Goal: Task Accomplishment & Management: Use online tool/utility

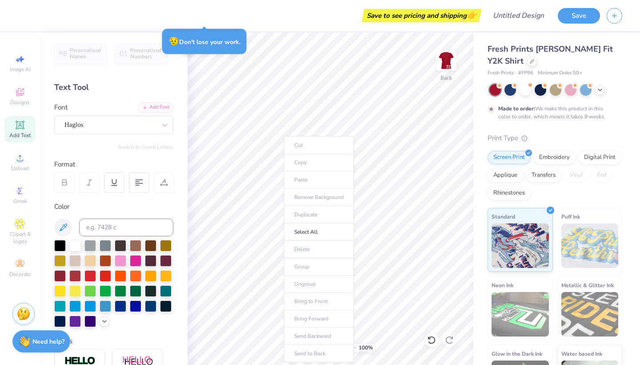
click at [255, 177] on ul "Cut Copy Paste Remove Background Duplicate Select All Delete Group Ungroup Brin…" at bounding box center [319, 249] width 70 height 226
click at [255, 179] on ul "Cut Copy Paste Remove Background Duplicate Select All Delete Group Ungroup Brin…" at bounding box center [344, 250] width 70 height 226
click at [21, 91] on icon at bounding box center [20, 92] width 11 height 11
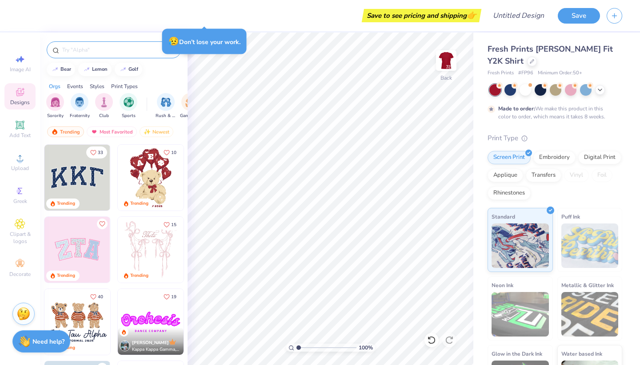
click at [88, 46] on input "text" at bounding box center [118, 49] width 114 height 9
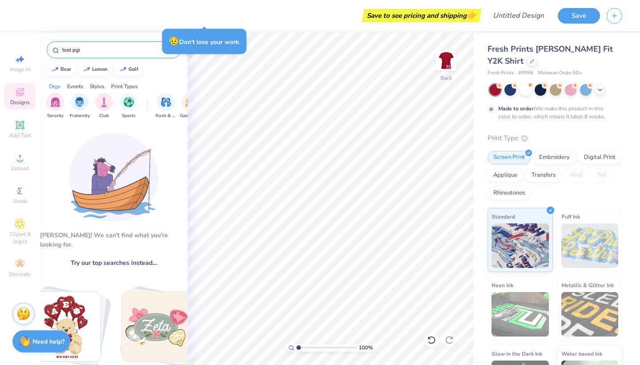
click at [88, 46] on input "text pgi" at bounding box center [115, 49] width 108 height 9
type input "text phi"
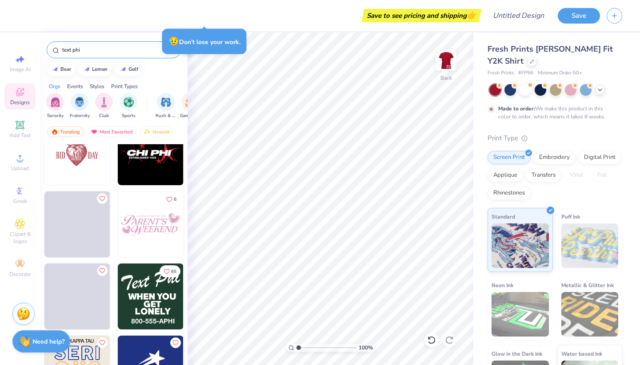
scroll to position [194, 0]
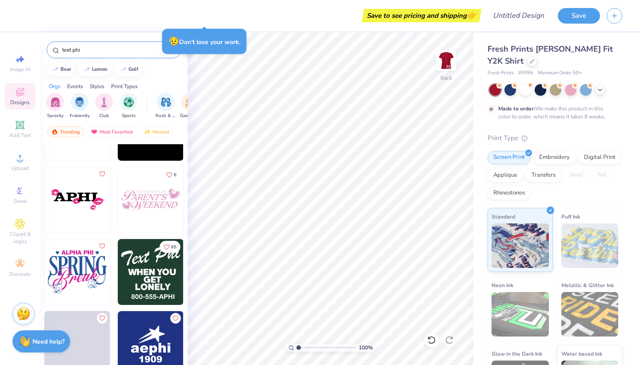
click at [144, 255] on img at bounding box center [151, 272] width 66 height 66
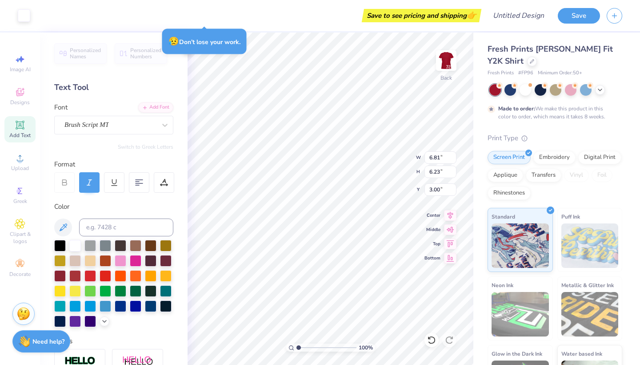
click at [68, 291] on div at bounding box center [113, 283] width 119 height 87
click at [70, 291] on div at bounding box center [75, 290] width 12 height 12
type input "6.78"
type input "6.18"
type input "3.05"
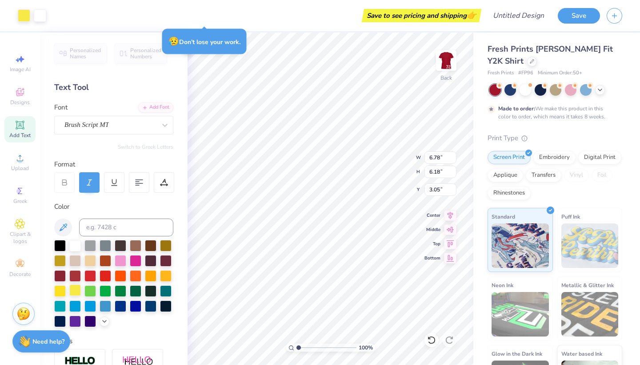
click at [72, 291] on div at bounding box center [75, 290] width 12 height 12
click at [76, 291] on div at bounding box center [75, 290] width 12 height 12
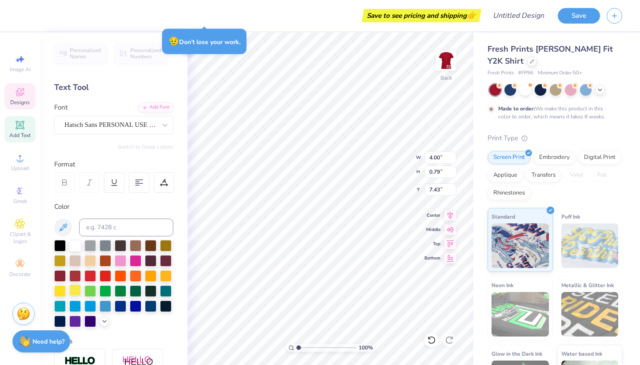
click at [78, 293] on div at bounding box center [75, 290] width 12 height 12
type input "1.99"
type input "6.59"
click at [75, 290] on div at bounding box center [75, 290] width 12 height 12
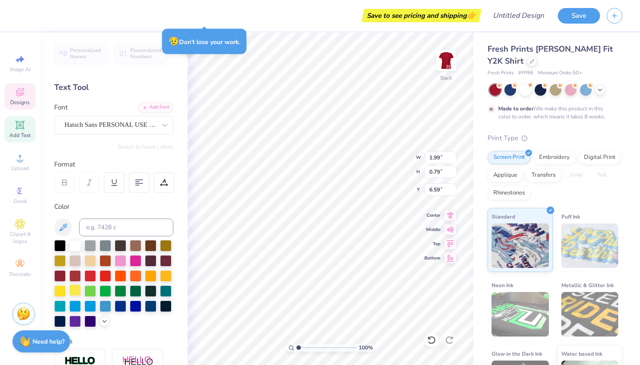
type input "5.46"
type input "5.72"
click at [76, 289] on div at bounding box center [75, 290] width 12 height 12
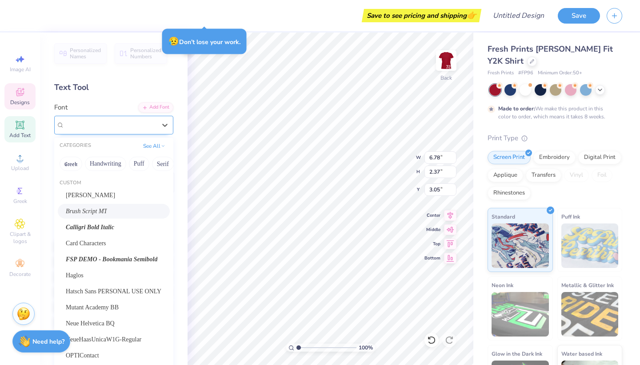
click at [95, 127] on span "Brush Script MT" at bounding box center [86, 125] width 44 height 10
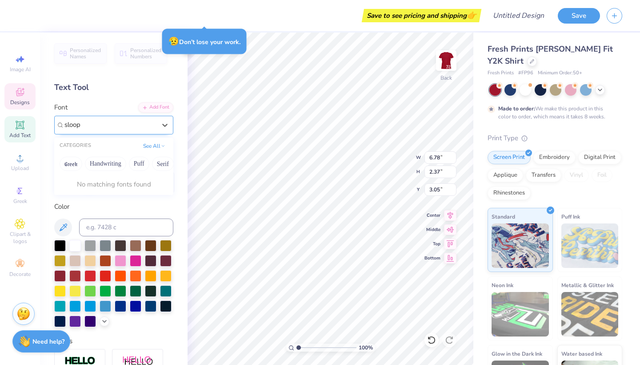
type input "sloop"
click at [162, 145] on icon at bounding box center [163, 145] width 4 height 4
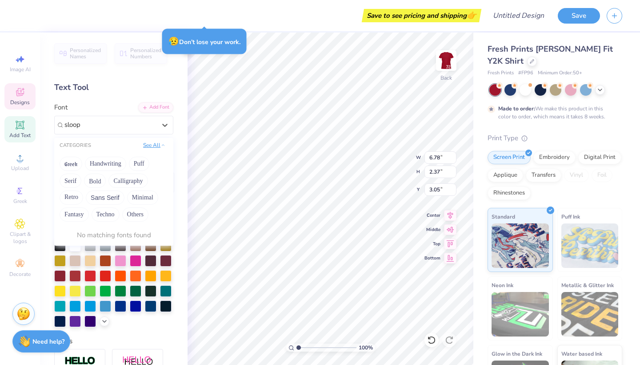
click at [162, 145] on icon at bounding box center [163, 145] width 4 height 4
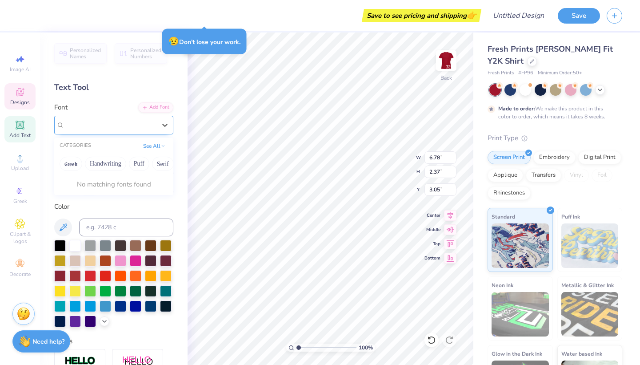
click at [85, 124] on div at bounding box center [110, 125] width 93 height 14
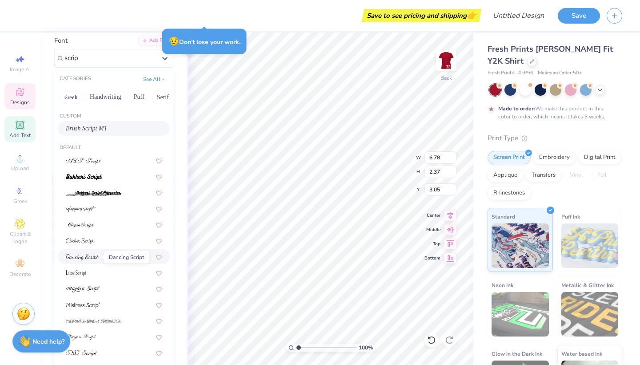
scroll to position [149, 0]
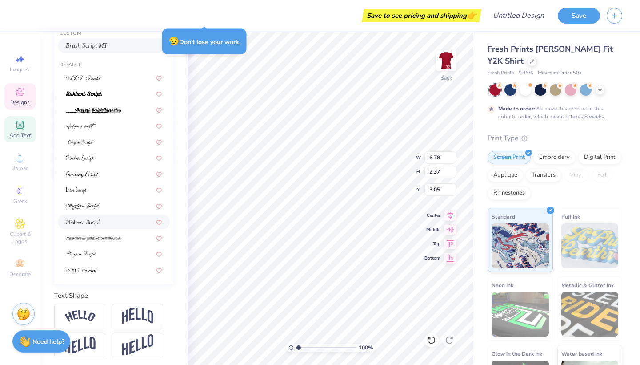
type input "scrip"
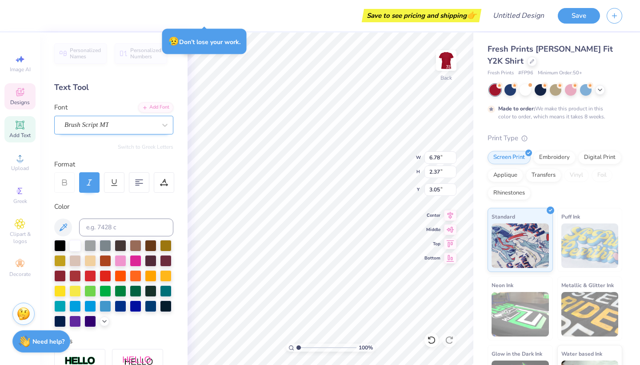
scroll to position [0, 0]
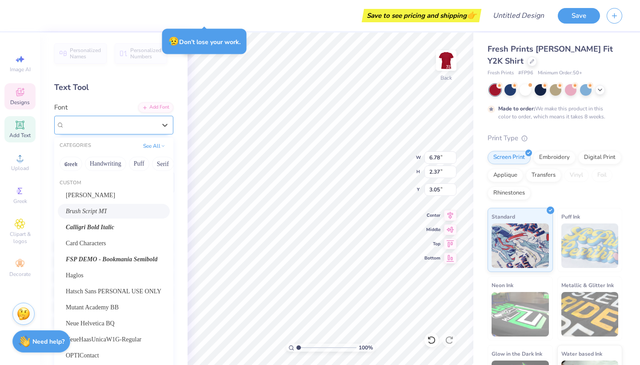
click at [104, 130] on div at bounding box center [110, 125] width 92 height 12
click at [102, 226] on span "Calligri Bold Italic" at bounding box center [90, 226] width 48 height 9
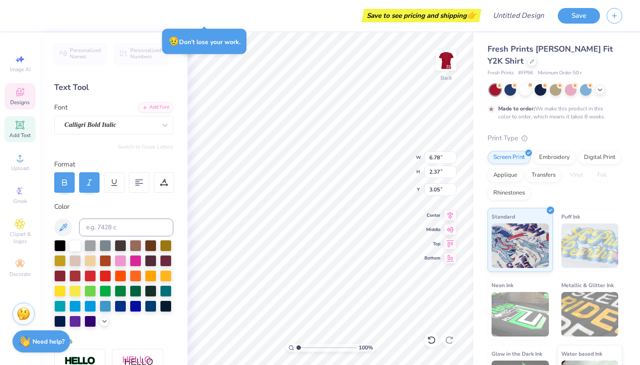
scroll to position [0, 1]
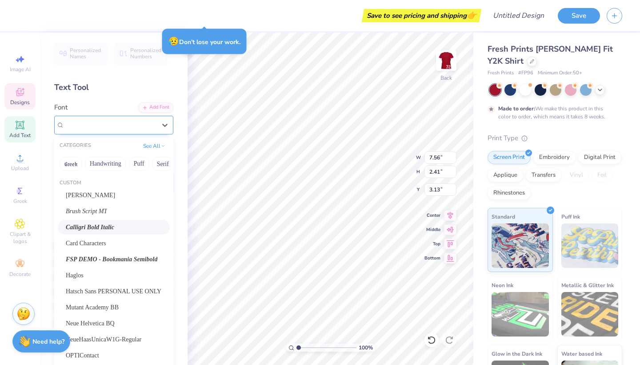
click at [90, 129] on span "Calligri Bold Italic" at bounding box center [90, 125] width 52 height 10
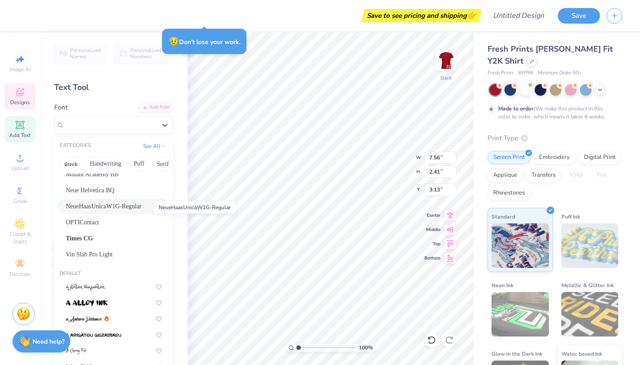
scroll to position [133, 0]
click at [16, 105] on span "Designs" at bounding box center [20, 102] width 20 height 7
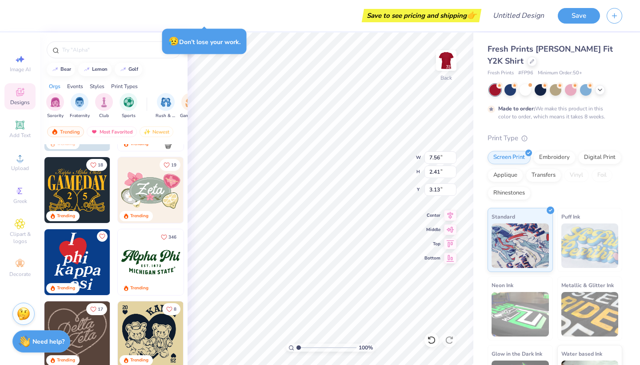
scroll to position [276, 0]
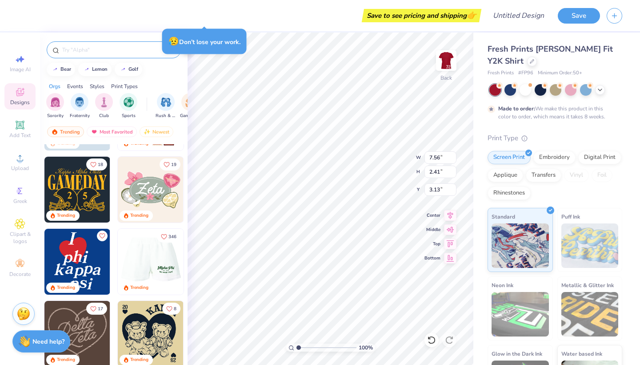
click at [118, 46] on input "text" at bounding box center [118, 49] width 114 height 9
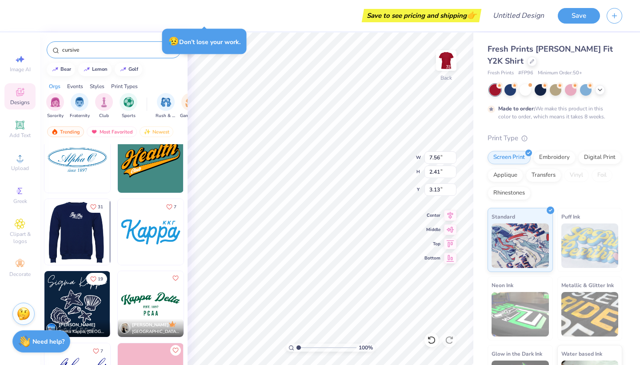
scroll to position [1073, 0]
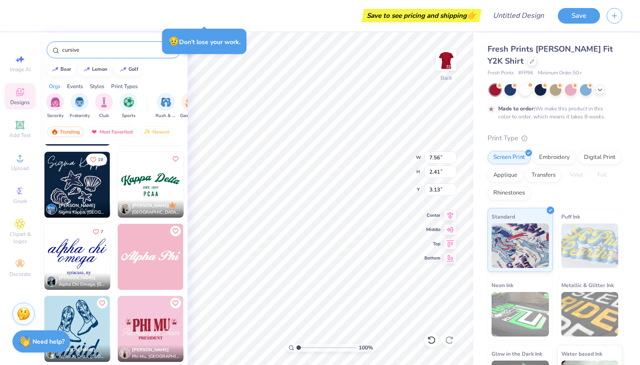
type input "cursive"
click at [151, 269] on img at bounding box center [151, 257] width 66 height 66
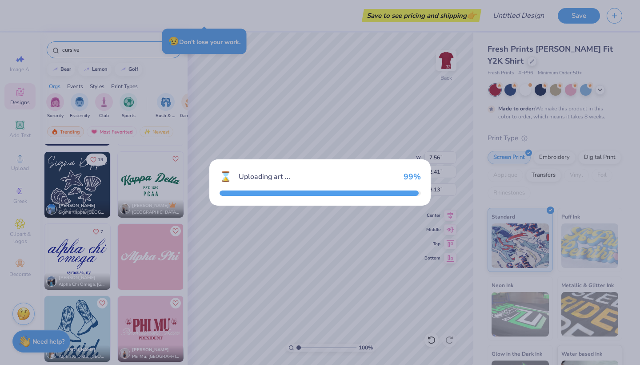
type input "10.09"
type input "2.15"
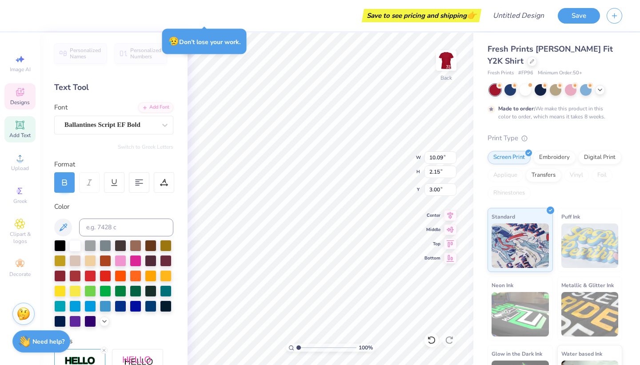
type input "13.93"
type input "7.56"
type input "2.41"
type input "3.13"
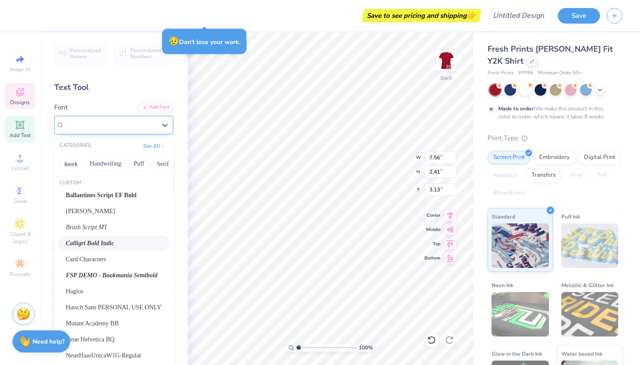
click at [122, 123] on div "Calligri Bold Italic" at bounding box center [110, 125] width 93 height 14
click at [111, 192] on span "Ballantines Script EF Bold" at bounding box center [101, 194] width 71 height 9
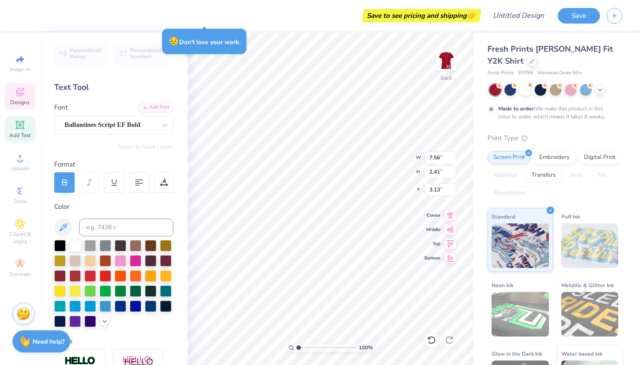
scroll to position [0, 1]
type input "4.27"
type input "3.26"
type input "3.00"
type input "4.48"
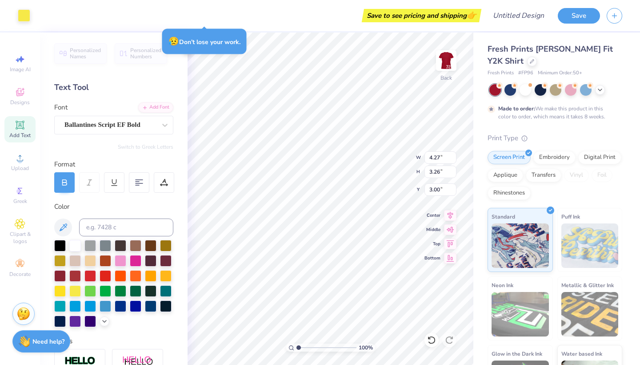
type input "3.26"
click at [167, 185] on icon at bounding box center [167, 185] width 1 height 1
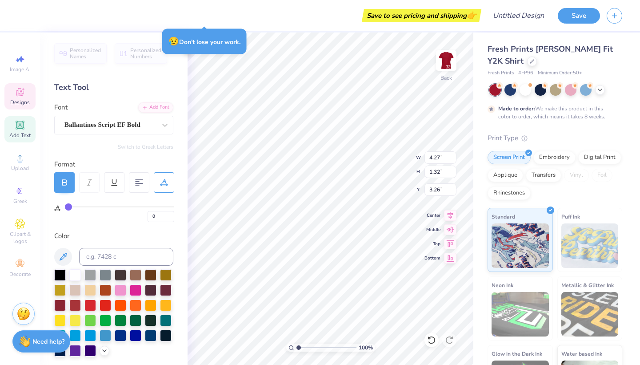
type input "1"
type input "2"
type input "3"
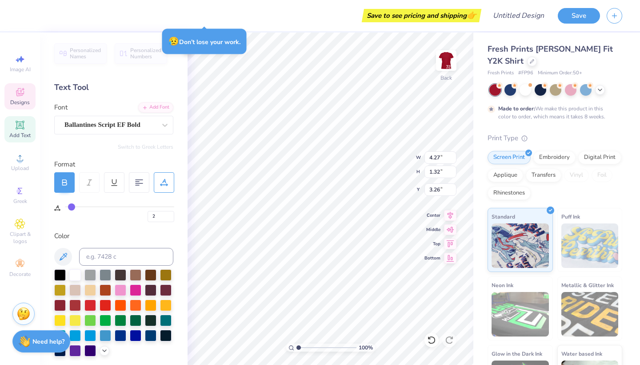
type input "3"
type input "4"
click at [72, 207] on input "range" at bounding box center [119, 206] width 109 height 1
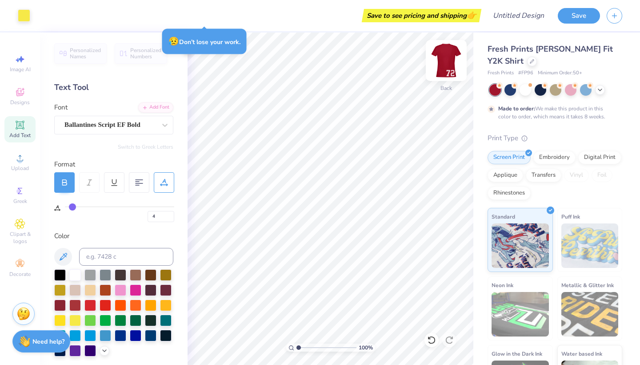
type input "0"
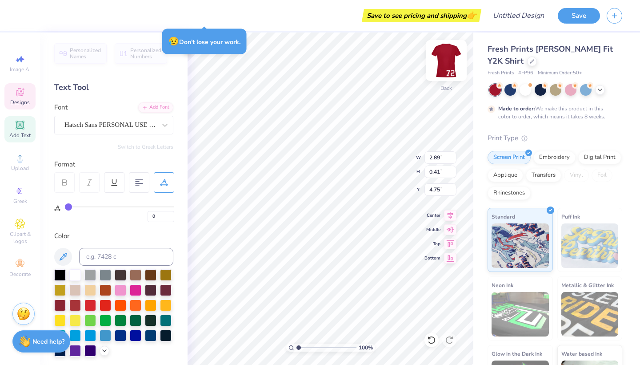
type input "2.61"
type input "0.29"
type input "6.24"
click at [255, 55] on img at bounding box center [447, 61] width 36 height 36
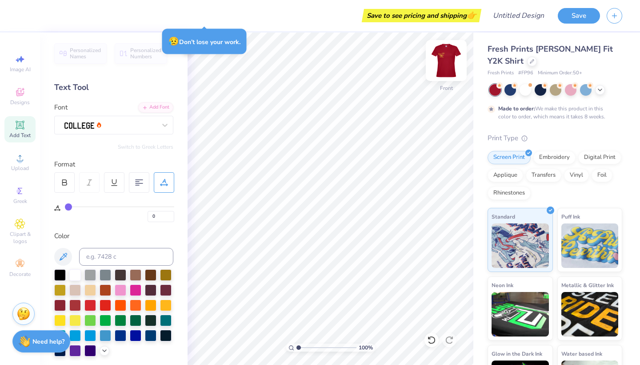
click at [255, 58] on img at bounding box center [447, 61] width 36 height 36
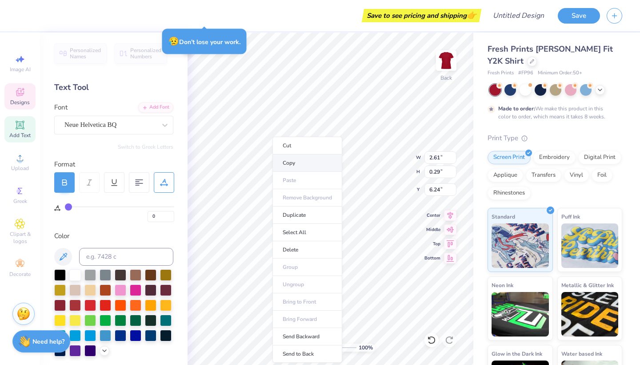
click at [255, 164] on li "Copy" at bounding box center [308, 162] width 70 height 17
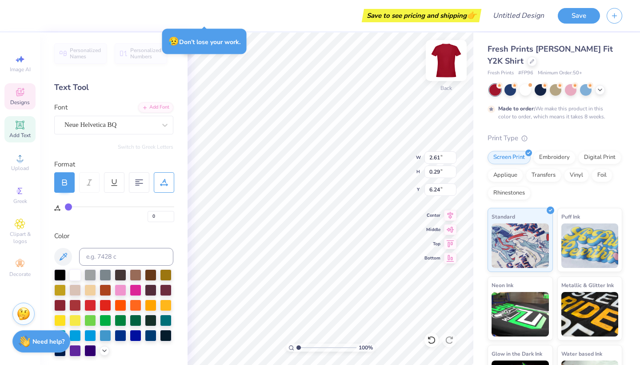
click at [255, 48] on img at bounding box center [447, 61] width 36 height 36
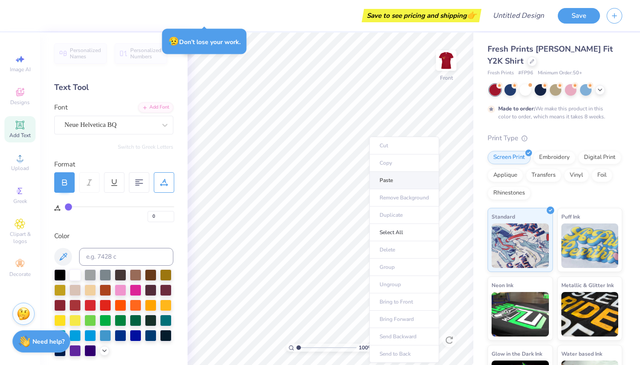
click at [255, 182] on li "Paste" at bounding box center [405, 180] width 70 height 17
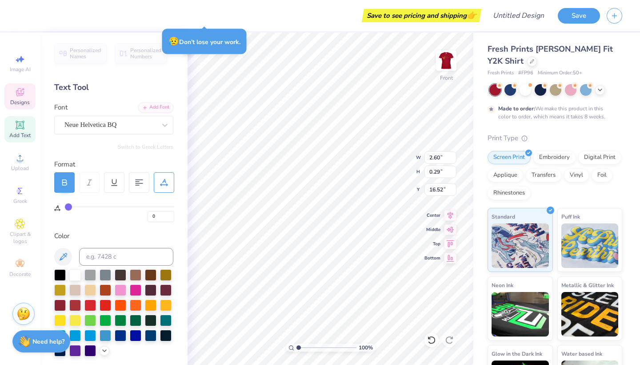
scroll to position [0, 0]
type textarea "72""
type input "2.51"
type input "1.31"
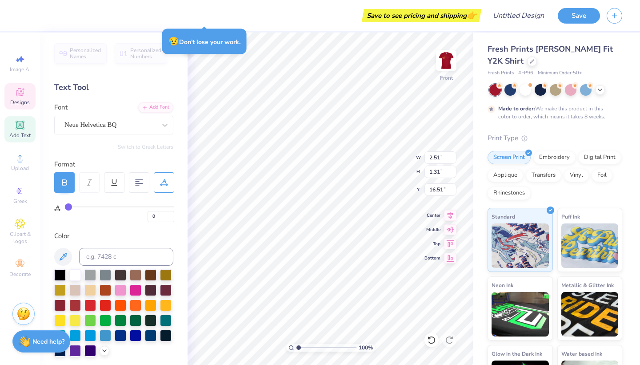
type input "15.50"
type textarea "72'"
type input "19.74"
type input "2.87"
type input "1.73"
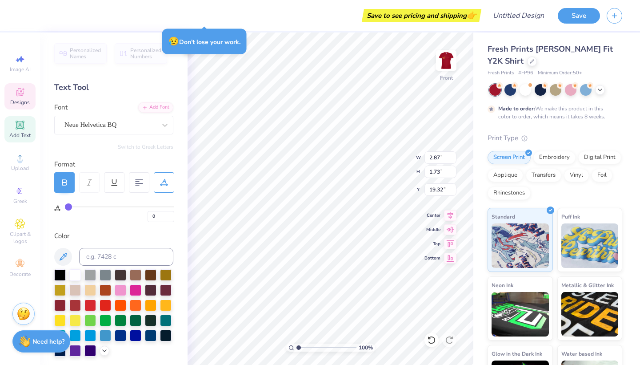
type input "19.16"
type input "19.19"
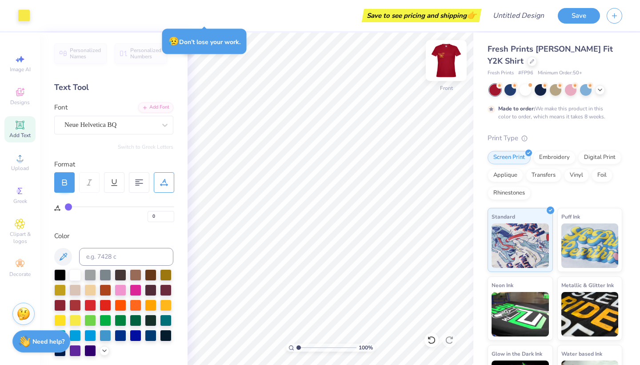
click at [255, 61] on img at bounding box center [447, 61] width 36 height 36
type input "4"
type input "3.18"
type input "3.21"
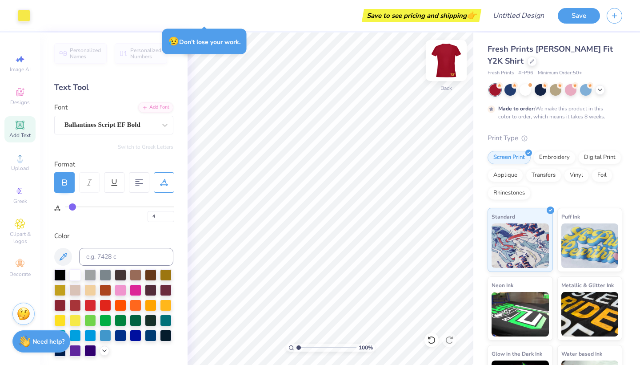
type input "0"
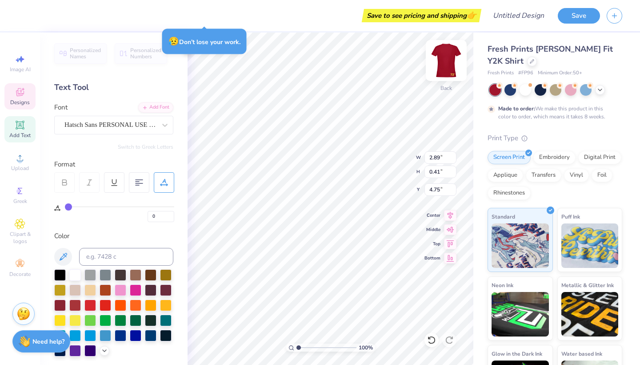
type input "4.57"
type input "4.75"
click at [24, 100] on span "Designs" at bounding box center [20, 102] width 20 height 7
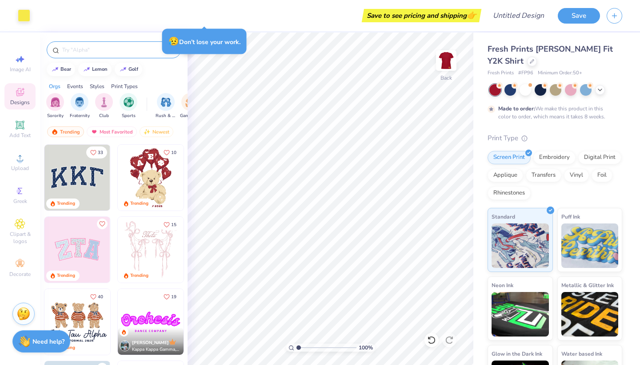
click at [91, 48] on input "text" at bounding box center [118, 49] width 114 height 9
type input "text phi"
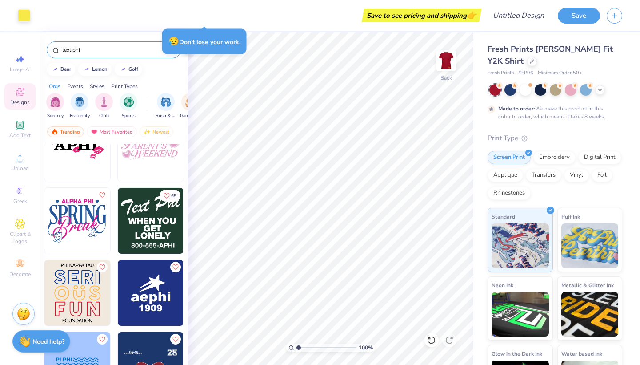
scroll to position [228, 0]
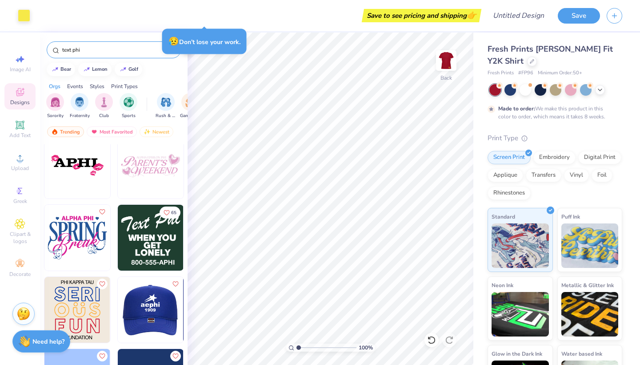
click at [153, 245] on img at bounding box center [151, 238] width 66 height 66
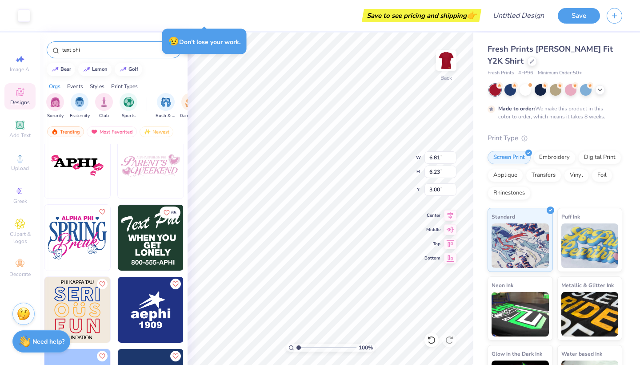
type input "9.11"
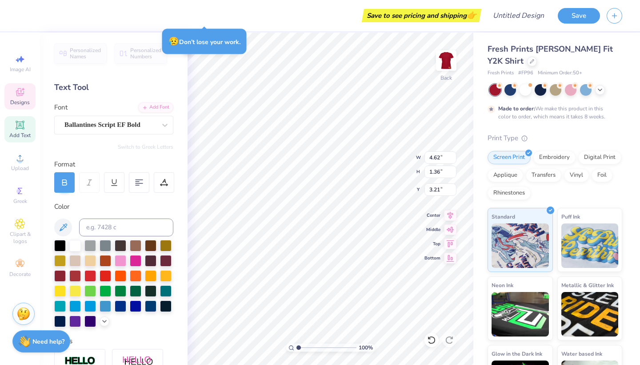
type input "6.81"
type input "6.23"
type input "9.11"
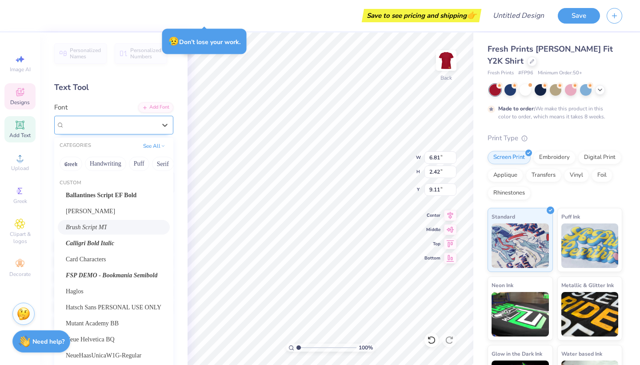
click at [109, 124] on div "Brush Script MT" at bounding box center [110, 125] width 93 height 14
click at [98, 194] on span "Ballantines Script EF Bold" at bounding box center [101, 194] width 71 height 9
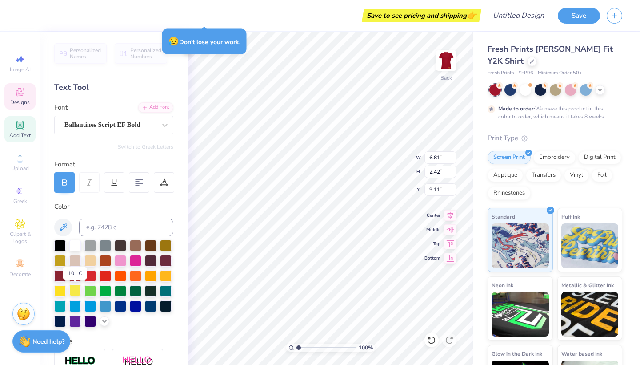
click at [73, 288] on div at bounding box center [75, 290] width 12 height 12
type input "5.46"
type input "0.79"
type input "11.83"
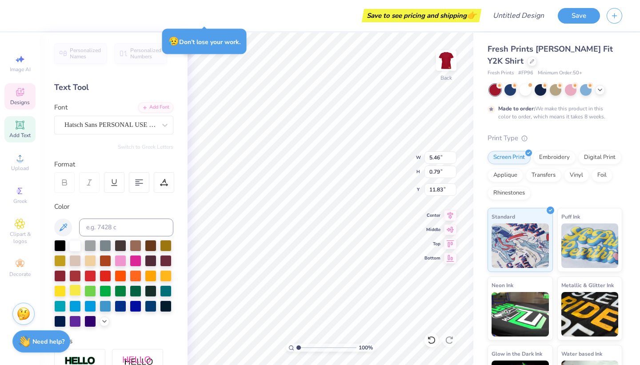
click at [78, 290] on div at bounding box center [75, 290] width 12 height 12
type input "1.99"
type input "12.70"
click at [75, 286] on div at bounding box center [75, 290] width 12 height 12
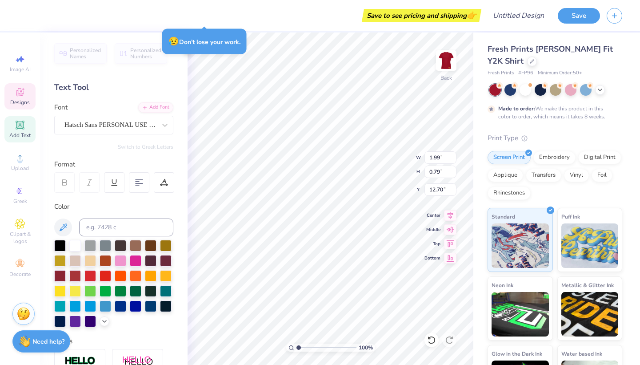
type input "4.00"
type input "13.54"
type input "5.48"
type input "0.77"
type input "11.90"
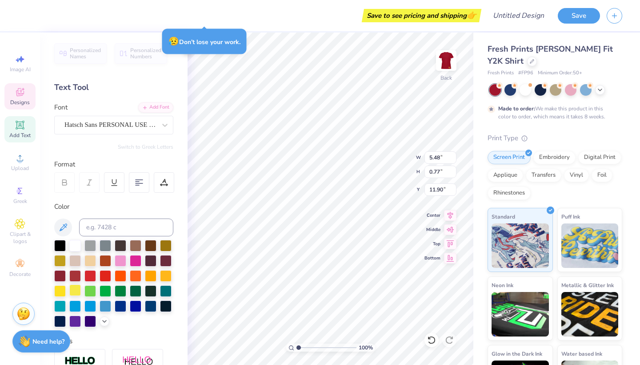
click at [71, 291] on div at bounding box center [75, 290] width 12 height 12
type input "1.99"
type input "12.78"
type input "4.00"
type input "0.79"
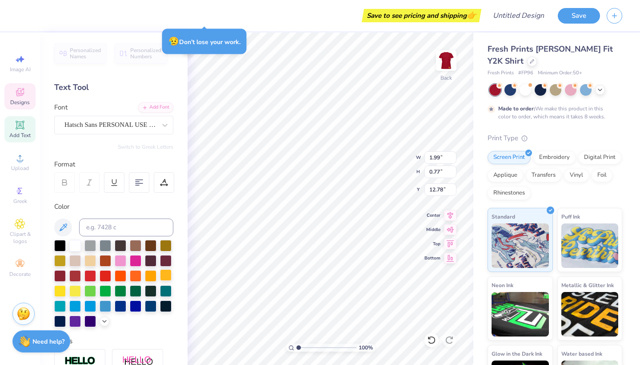
type input "13.55"
click at [74, 295] on div at bounding box center [75, 290] width 12 height 12
type input "4.97"
type input "0.57"
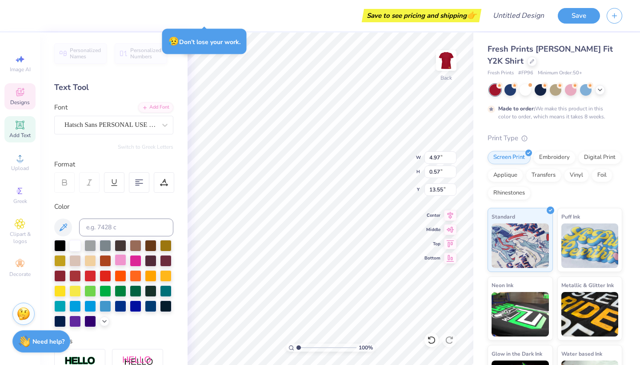
type input "14.77"
click at [75, 290] on div at bounding box center [75, 290] width 12 height 12
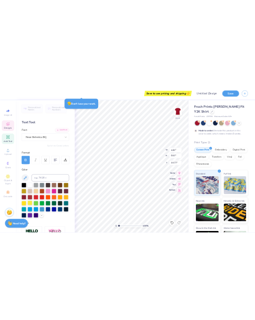
scroll to position [0, 2]
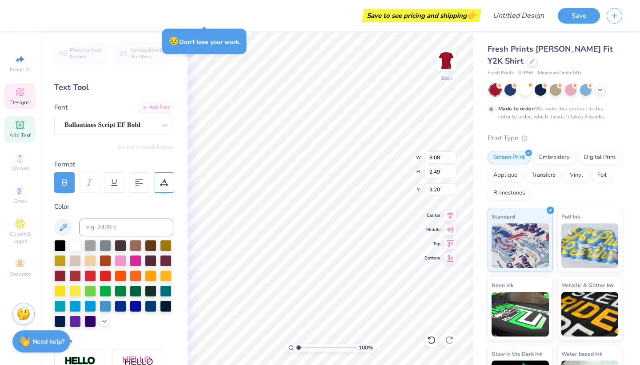
click at [163, 187] on div at bounding box center [164, 182] width 20 height 20
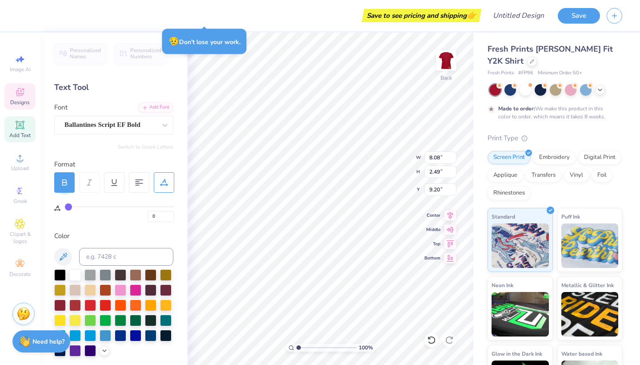
type input "1"
type input "2"
type input "3"
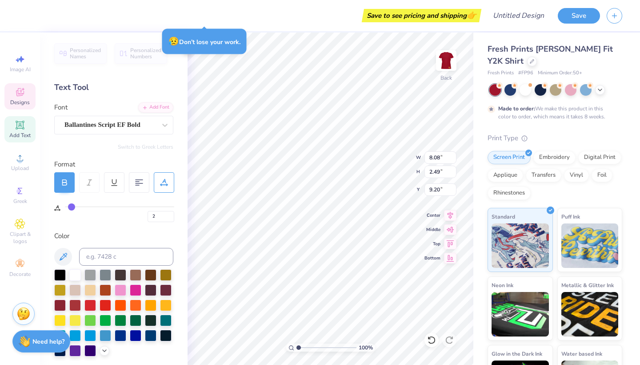
type input "3"
click at [72, 206] on input "range" at bounding box center [119, 206] width 109 height 1
type input "8.58"
type input "2.56"
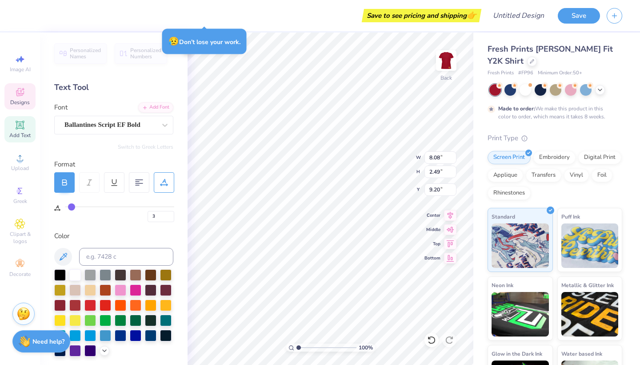
type input "9.17"
type input "4"
type input "1.57"
type input "4.48"
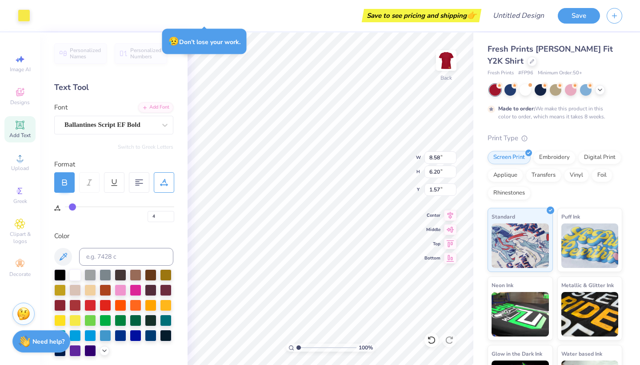
type input "3.24"
type input "1.47"
type input "3.25"
type input "4.57"
type input "3.31"
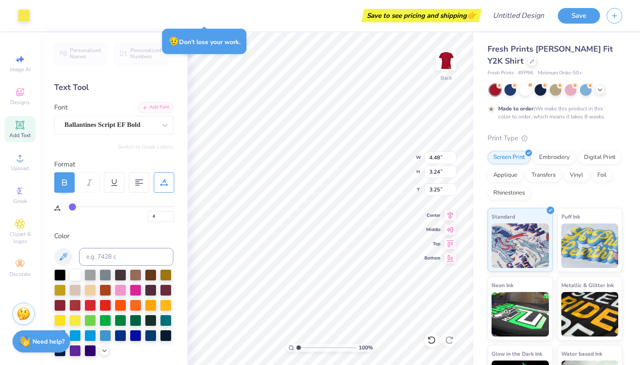
type input "3.19"
type input "3.25"
click at [255, 52] on img at bounding box center [447, 61] width 36 height 36
type input "0"
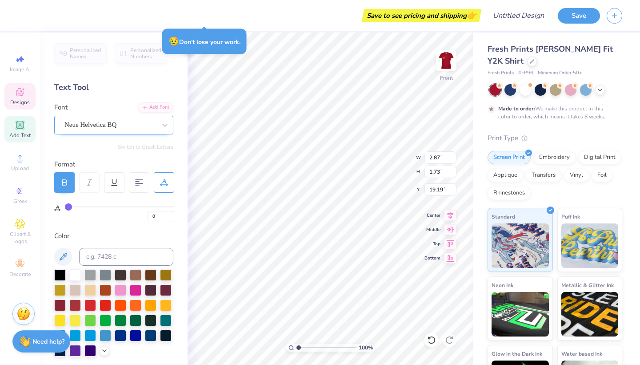
click at [123, 121] on div "Neue Helvetica BQ" at bounding box center [110, 125] width 93 height 14
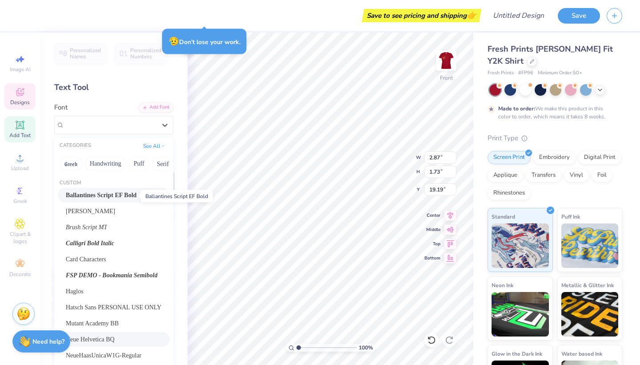
click at [96, 197] on span "Ballantines Script EF Bold" at bounding box center [101, 194] width 71 height 9
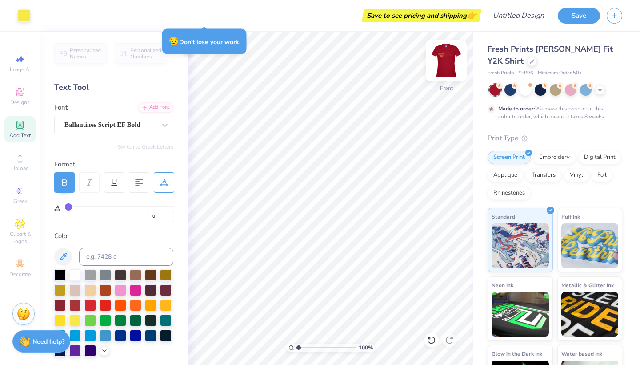
click at [255, 61] on img at bounding box center [447, 61] width 36 height 36
type input "3.00"
click at [255, 63] on img at bounding box center [447, 61] width 36 height 36
click at [255, 64] on img at bounding box center [447, 61] width 36 height 36
click at [255, 64] on img at bounding box center [447, 61] width 18 height 18
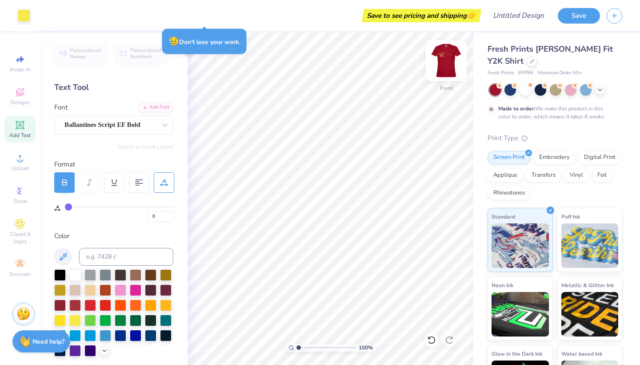
click at [255, 56] on img at bounding box center [447, 61] width 36 height 36
click at [255, 55] on img at bounding box center [447, 61] width 36 height 36
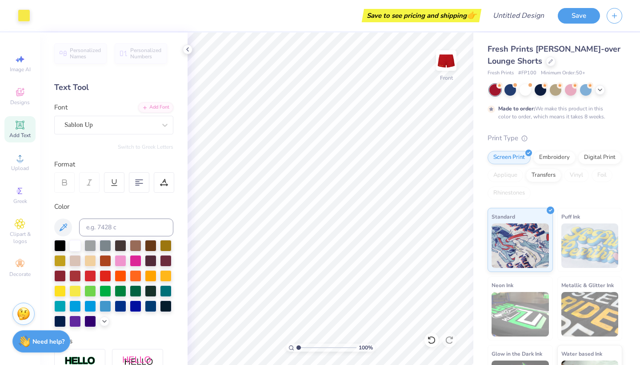
click at [486, 296] on div "Art colors Save to see pricing and shipping 👉 Design Title Save Image AI Design…" at bounding box center [320, 182] width 640 height 365
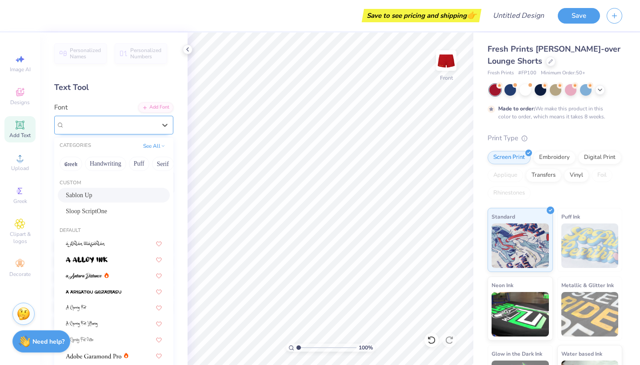
click at [96, 119] on div at bounding box center [110, 125] width 92 height 12
click at [91, 213] on span "Sloop ScriptOne" at bounding box center [86, 210] width 41 height 9
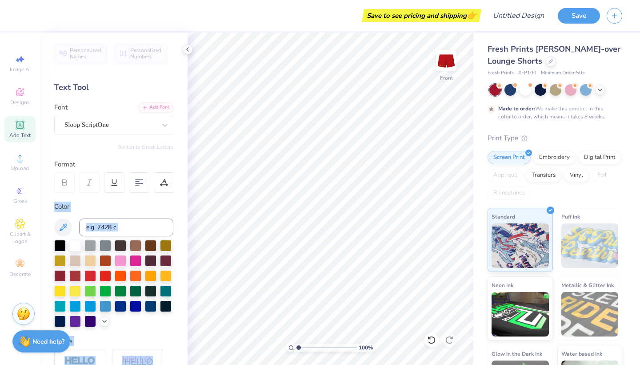
click at [293, 190] on div "Save to see pricing and shipping 👉 Design Title Save Image AI Designs Add Text …" at bounding box center [320, 182] width 640 height 365
click at [12, 67] on span "Image AI" at bounding box center [20, 69] width 21 height 7
select select "4"
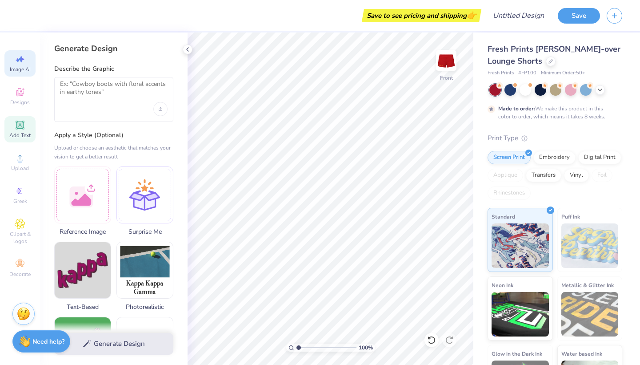
click at [18, 131] on div "Add Text" at bounding box center [19, 129] width 31 height 26
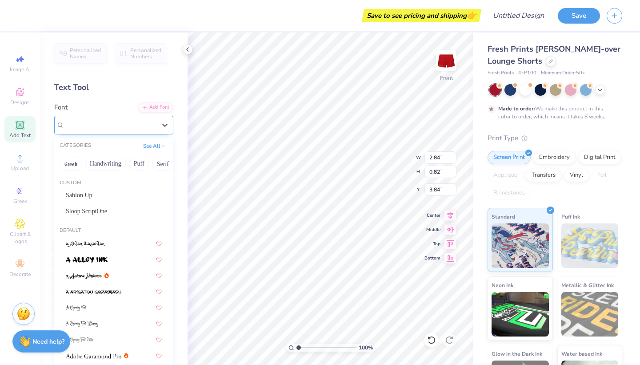
click at [122, 128] on div "Super Dream" at bounding box center [110, 125] width 93 height 14
click at [94, 211] on span "Sloop ScriptOne" at bounding box center [86, 210] width 41 height 9
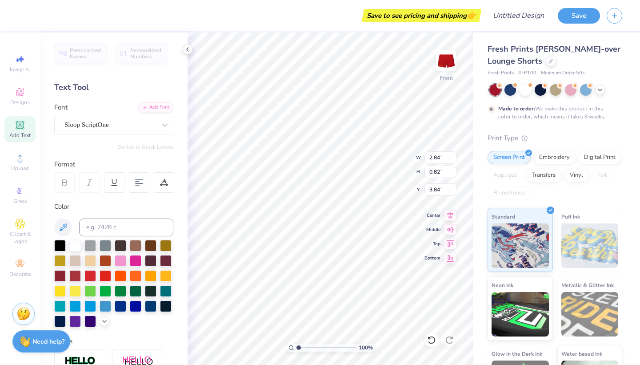
scroll to position [0, 0]
type textarea "Alpha"
click at [91, 322] on div at bounding box center [90, 320] width 12 height 12
type input "4.18"
type input "1.95"
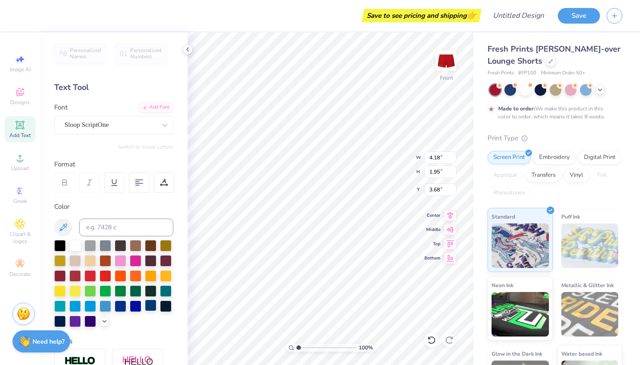
type input "5.42"
type input "2.53"
type input "2.58"
click at [72, 287] on div at bounding box center [75, 290] width 12 height 12
type input "2.04"
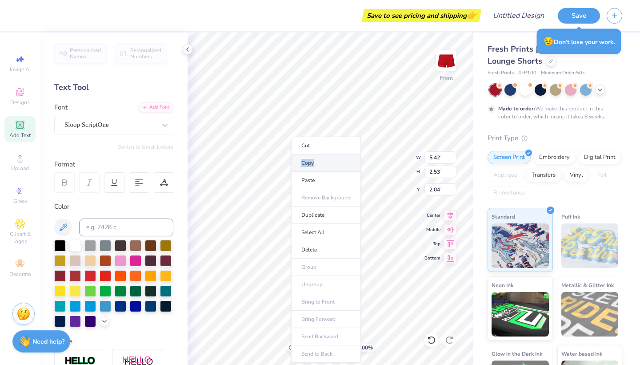
click at [319, 159] on li "Copy" at bounding box center [326, 162] width 70 height 17
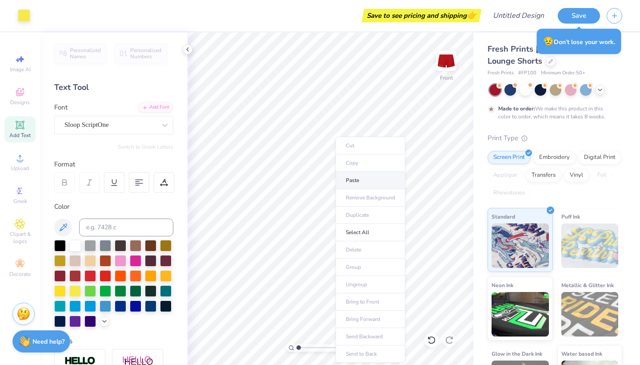
click at [357, 183] on li "Paste" at bounding box center [371, 180] width 70 height 17
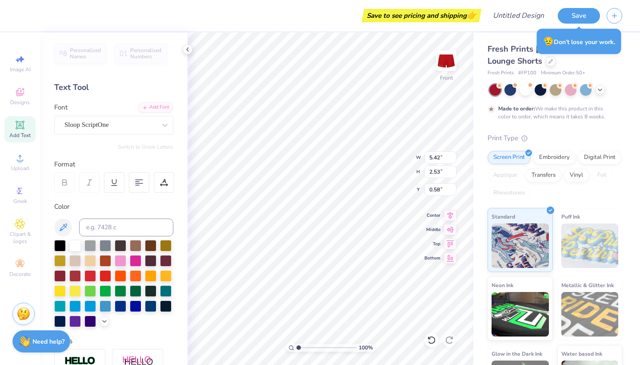
type input "2.04"
type textarea "Phi"
type input "5.42"
type input "2.53"
type input "2.04"
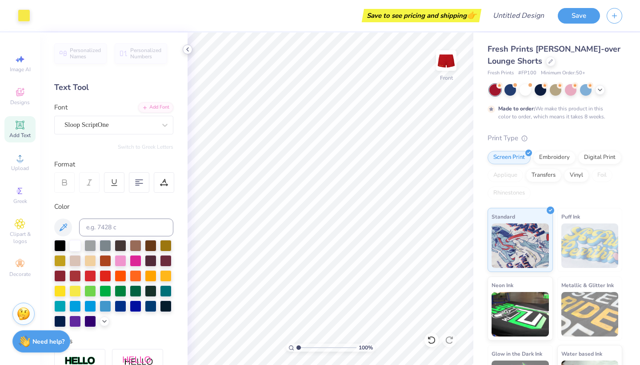
click at [187, 53] on div at bounding box center [188, 49] width 10 height 10
click at [448, 57] on img at bounding box center [447, 61] width 36 height 36
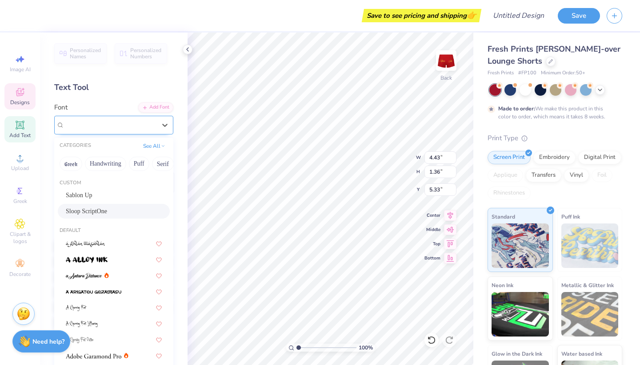
click at [139, 126] on div "Sloop ScriptOne" at bounding box center [110, 125] width 93 height 14
click at [25, 96] on div "Designs" at bounding box center [19, 96] width 31 height 26
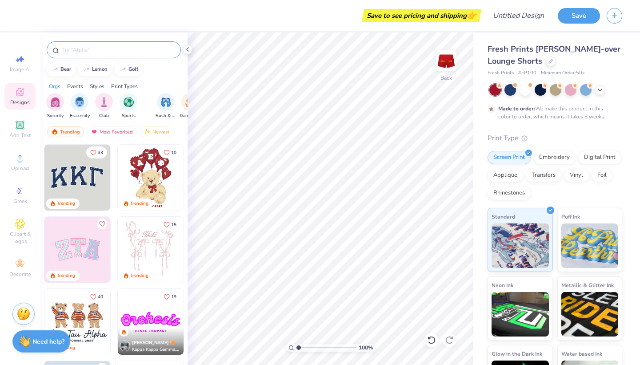
click at [102, 50] on input "text" at bounding box center [118, 49] width 114 height 9
type input "stars"
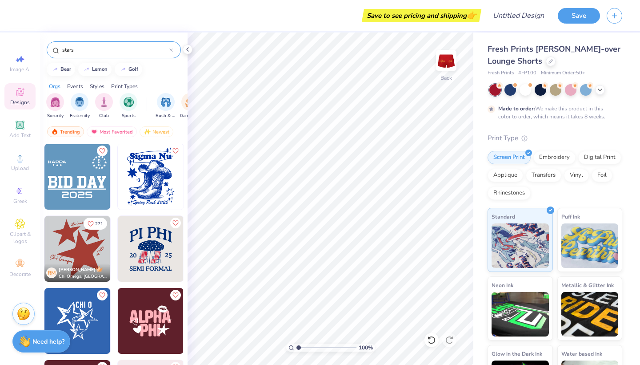
scroll to position [943, 0]
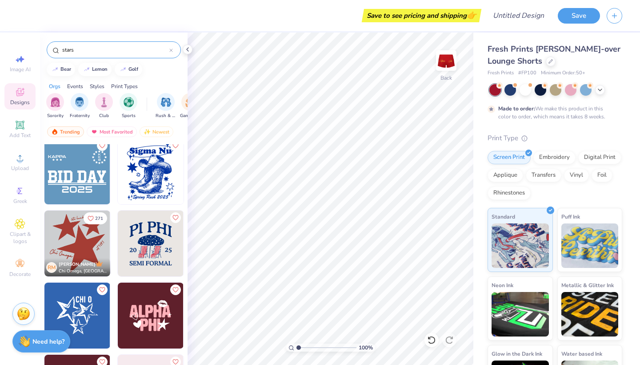
click at [74, 238] on img at bounding box center [77, 243] width 66 height 66
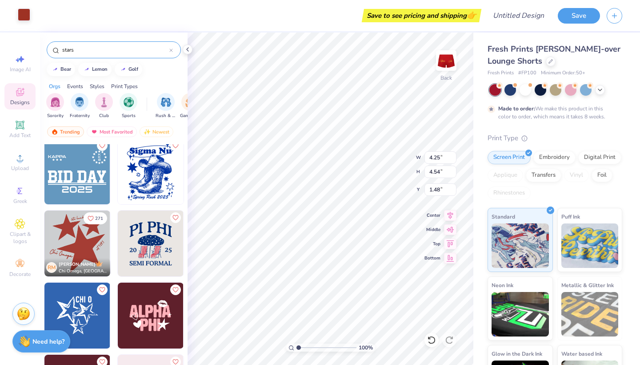
click at [28, 15] on div at bounding box center [24, 14] width 12 height 12
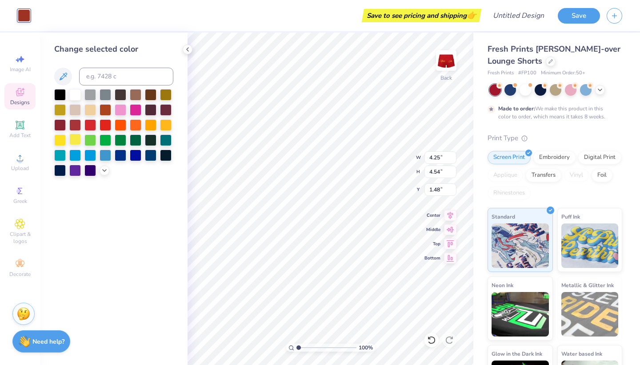
click at [72, 141] on div at bounding box center [75, 139] width 12 height 12
type input "1.72"
type input "1.84"
type input "4.18"
type input "1.93"
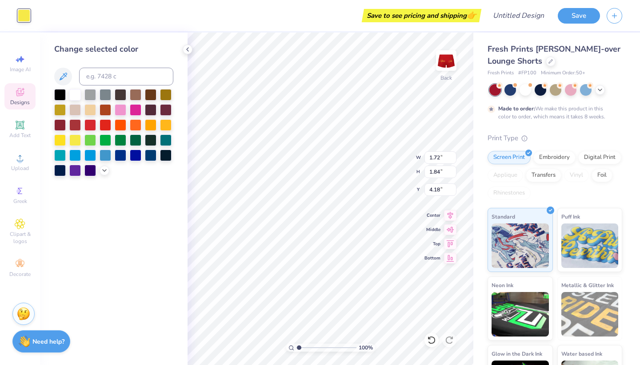
type textarea "x"
type input "2.75"
type textarea "x"
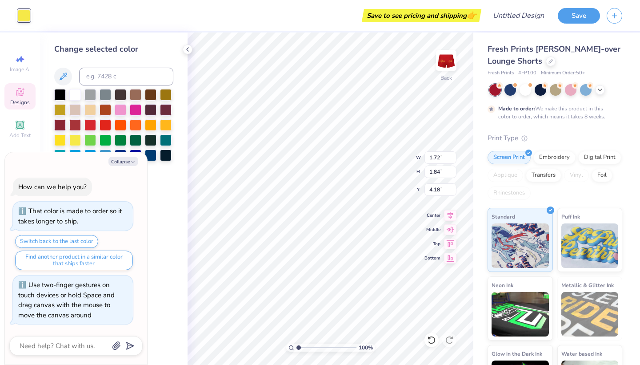
drag, startPoint x: 299, startPoint y: 348, endPoint x: 280, endPoint y: 344, distance: 19.4
type input "1"
click at [280, 344] on div "100 %" at bounding box center [331, 198] width 332 height 332
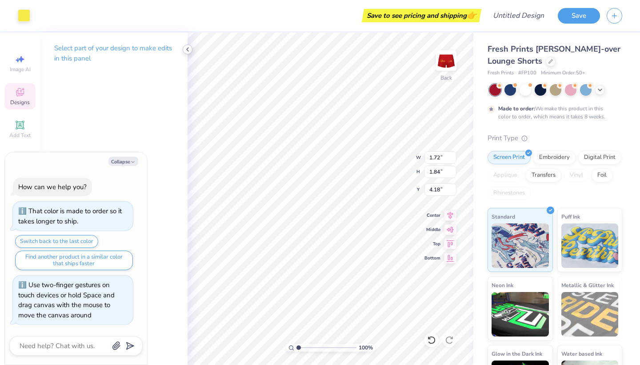
click at [187, 45] on div at bounding box center [188, 49] width 10 height 10
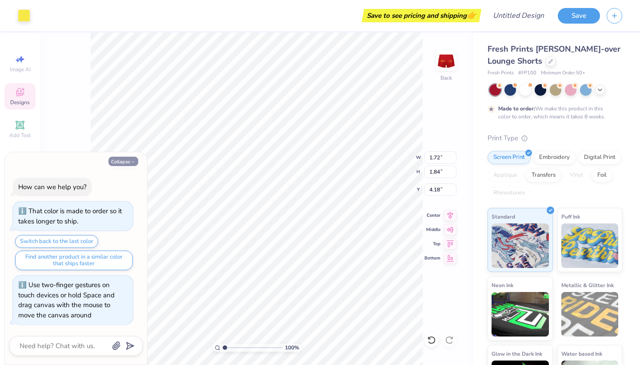
click at [130, 162] on button "Collapse" at bounding box center [124, 161] width 30 height 9
type textarea "x"
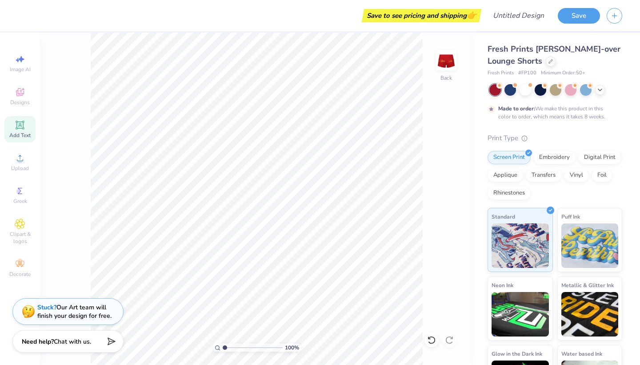
click at [23, 124] on icon at bounding box center [19, 124] width 7 height 7
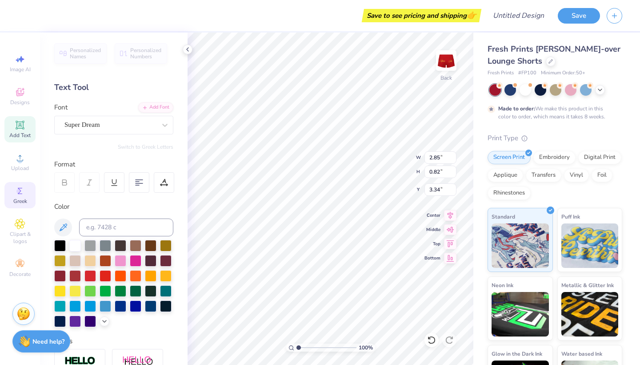
click at [21, 193] on icon at bounding box center [20, 190] width 11 height 11
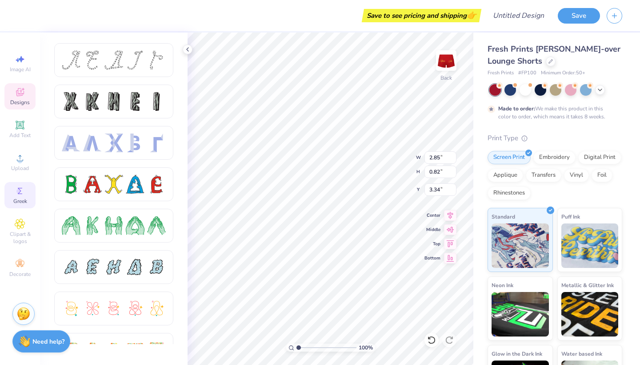
click at [21, 101] on span "Designs" at bounding box center [20, 102] width 20 height 7
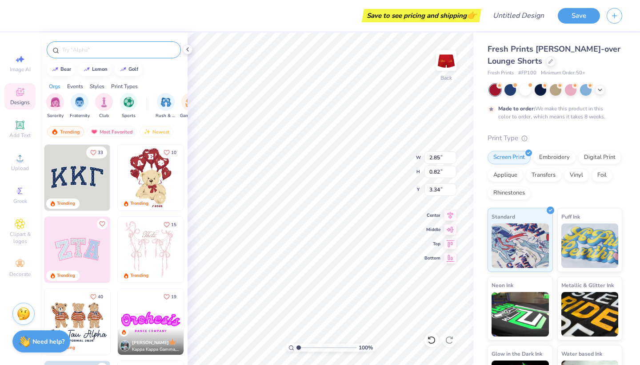
click at [100, 49] on input "text" at bounding box center [118, 49] width 114 height 9
type input "numbers"
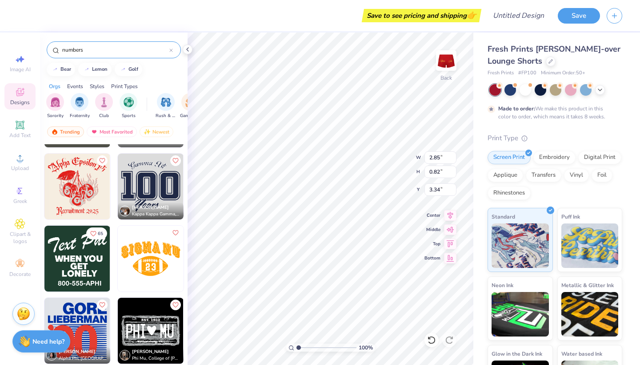
scroll to position [574, 0]
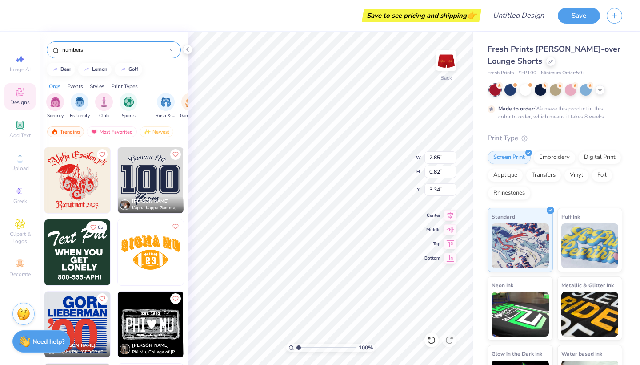
click at [92, 269] on img at bounding box center [77, 252] width 66 height 66
type input "4.27"
type input "3.91"
type input "1.80"
type input "2.40"
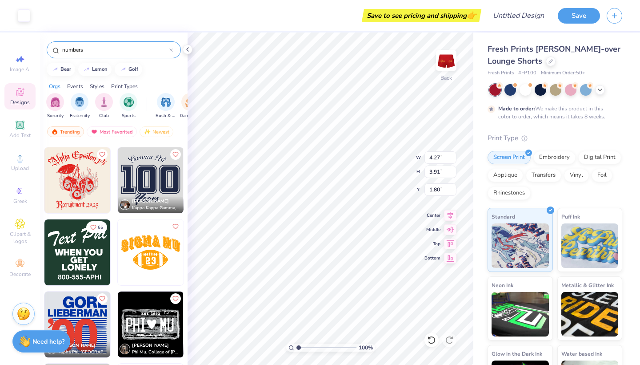
type input "2.19"
type input "1.70"
type input "2.85"
type input "0.82"
type input "3.34"
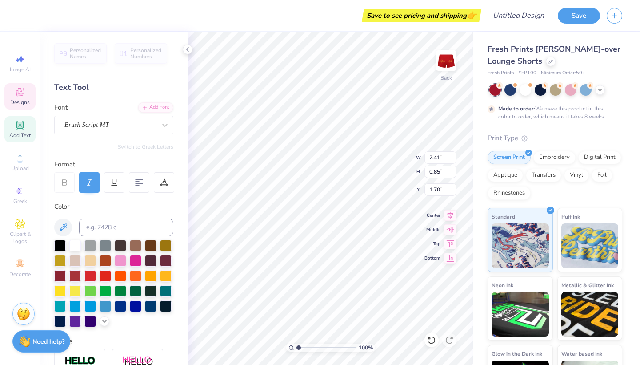
scroll to position [0, 0]
click at [448, 60] on img at bounding box center [447, 61] width 36 height 36
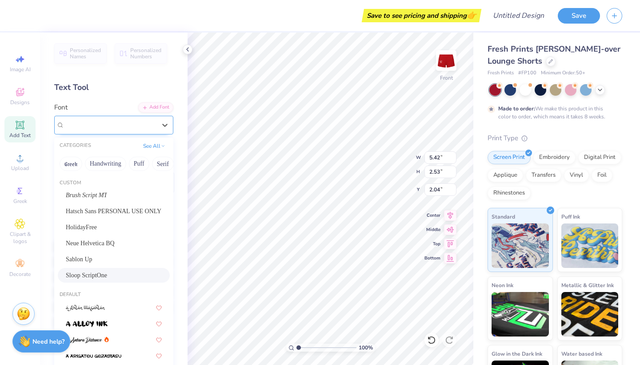
click at [111, 124] on div "Sloop ScriptOne" at bounding box center [110, 125] width 93 height 14
click at [116, 119] on div at bounding box center [110, 125] width 92 height 12
click at [107, 195] on div "Brush Script MT" at bounding box center [114, 194] width 96 height 9
click at [116, 127] on div "Brush Script MT" at bounding box center [110, 125] width 93 height 14
click at [94, 271] on div "Sloop ScriptOne" at bounding box center [114, 275] width 112 height 15
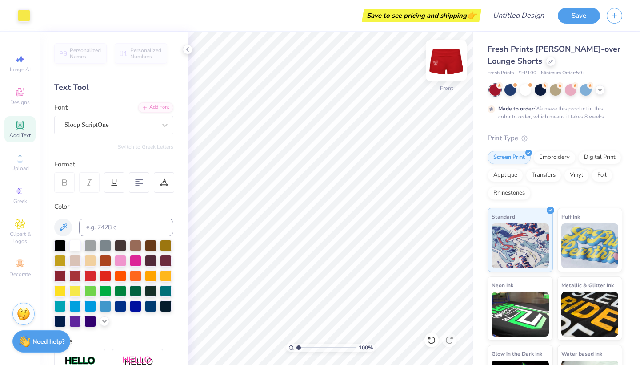
click at [446, 63] on img at bounding box center [447, 61] width 36 height 36
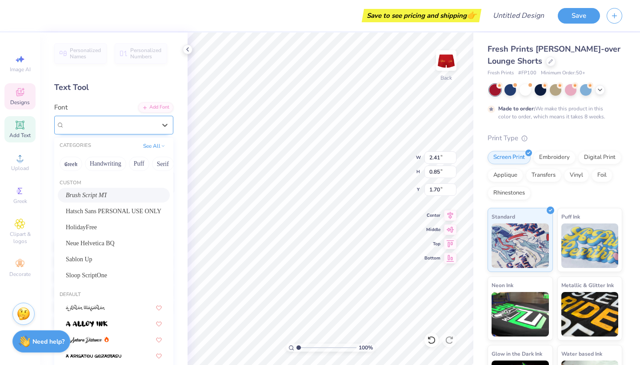
click at [112, 123] on div "Brush Script MT" at bounding box center [110, 125] width 93 height 14
click at [95, 274] on span "Sloop ScriptOne" at bounding box center [86, 274] width 41 height 9
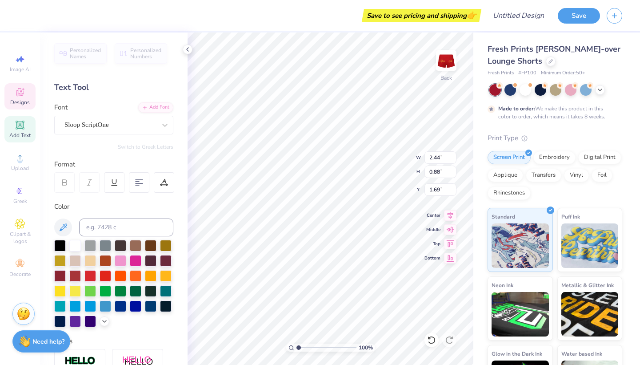
click at [68, 181] on icon at bounding box center [64, 182] width 8 height 8
click at [168, 181] on icon at bounding box center [164, 182] width 8 height 8
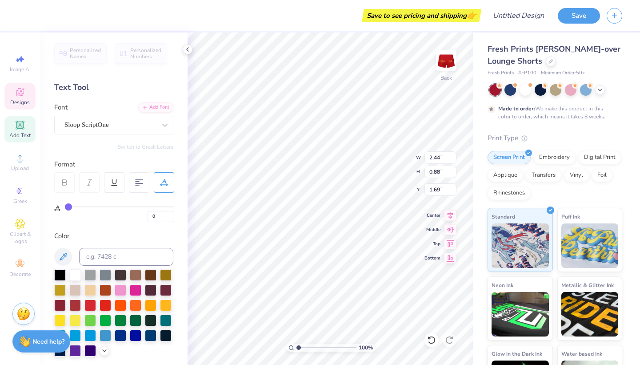
type input "1"
type input "2"
type input "3"
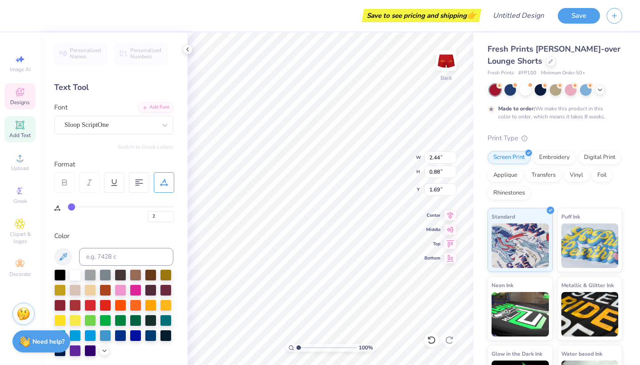
type input "3"
type input "4"
type input "5"
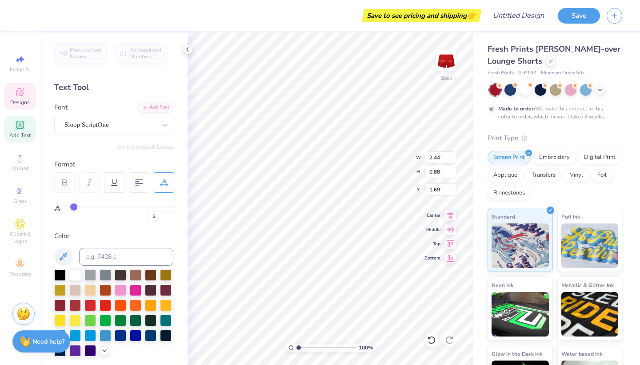
type input "6"
type input "7"
type input "8"
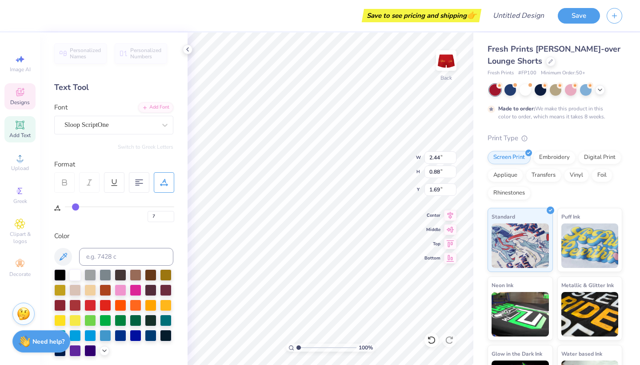
type input "8"
drag, startPoint x: 69, startPoint y: 205, endPoint x: 76, endPoint y: 205, distance: 7.1
type input "8"
click at [76, 206] on input "range" at bounding box center [119, 206] width 109 height 1
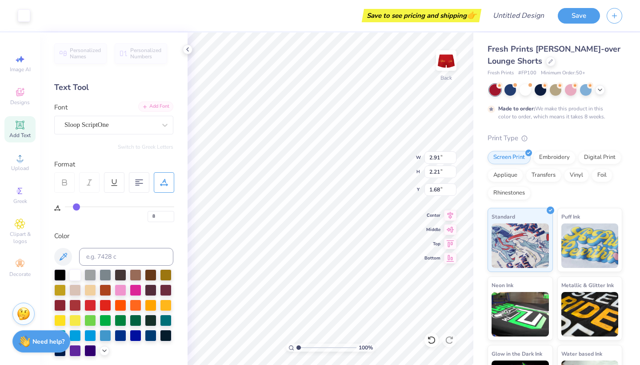
type input "3.31"
click at [189, 52] on icon at bounding box center [187, 49] width 7 height 7
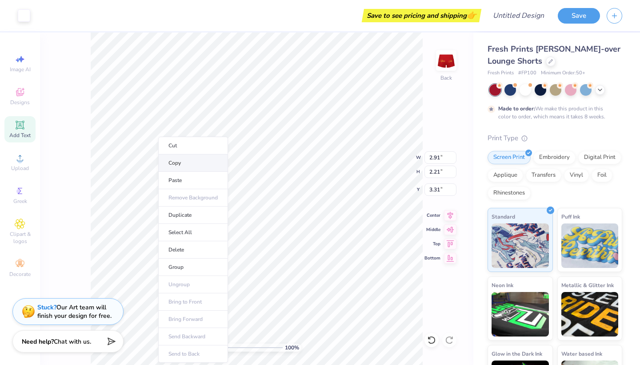
click at [189, 158] on li "Copy" at bounding box center [193, 162] width 70 height 17
click at [195, 161] on li "Copy" at bounding box center [202, 162] width 70 height 17
click at [186, 164] on li "Copy" at bounding box center [190, 162] width 70 height 17
click at [24, 132] on span "Add Text" at bounding box center [19, 135] width 21 height 7
type input "2.85"
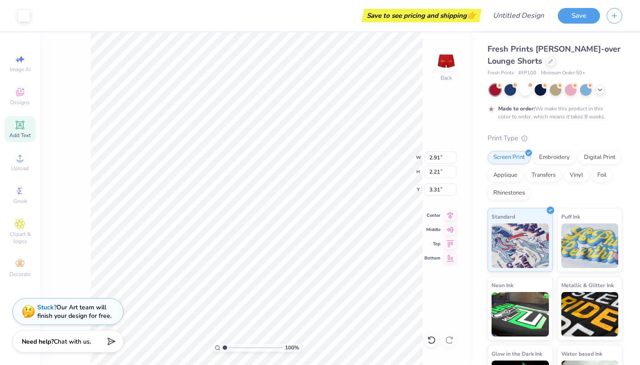
type input "0.82"
type input "3.34"
type input "0"
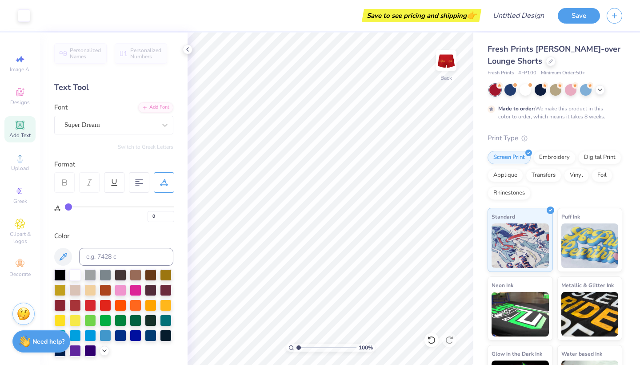
click at [289, 298] on div "Art colors Save to see pricing and shipping 👉 Design Title Save Image AI Design…" at bounding box center [320, 182] width 640 height 365
drag, startPoint x: 185, startPoint y: 213, endPoint x: 172, endPoint y: 218, distance: 14.8
click at [172, 218] on input "0" at bounding box center [161, 216] width 27 height 11
click at [74, 322] on div at bounding box center [75, 320] width 12 height 12
click at [76, 320] on div at bounding box center [75, 320] width 12 height 12
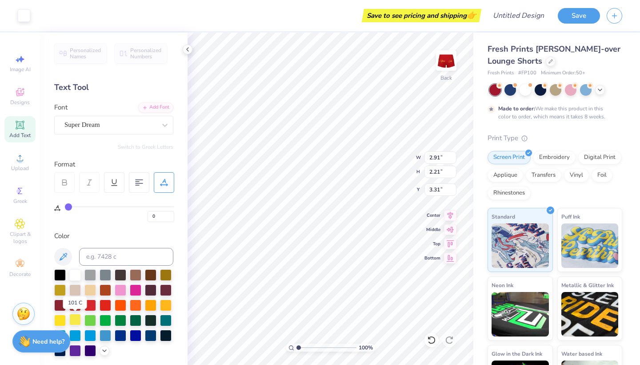
click at [76, 320] on div at bounding box center [75, 320] width 12 height 12
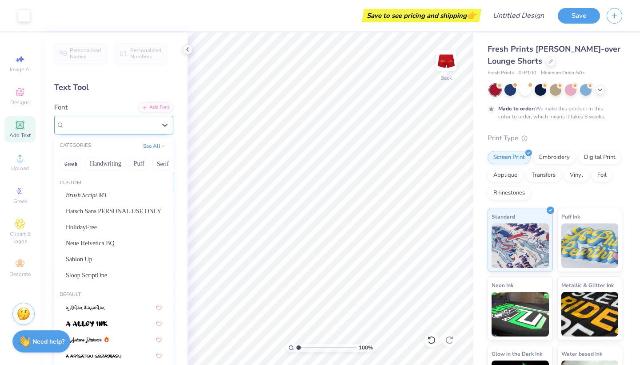
click at [114, 128] on div "Super Dream" at bounding box center [110, 125] width 93 height 14
click at [22, 96] on icon at bounding box center [20, 92] width 11 height 11
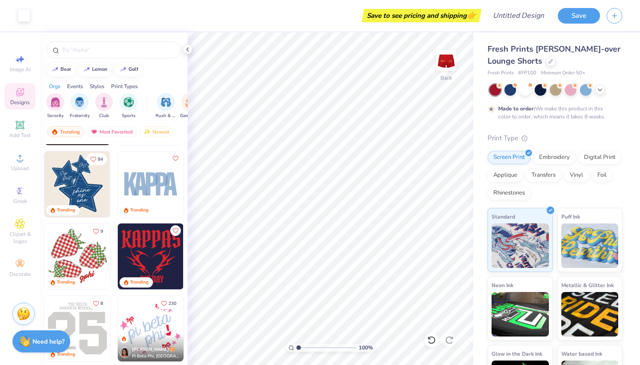
scroll to position [1078, 0]
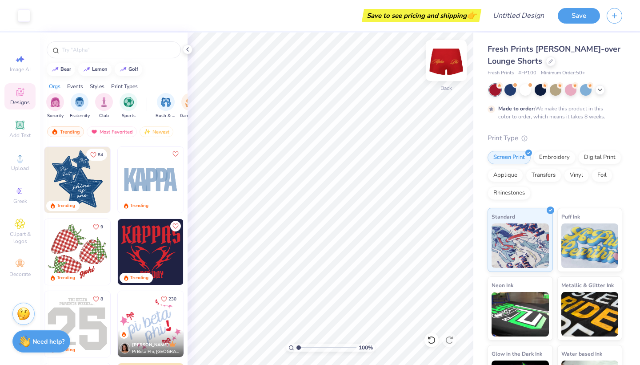
click at [445, 61] on img at bounding box center [447, 61] width 36 height 36
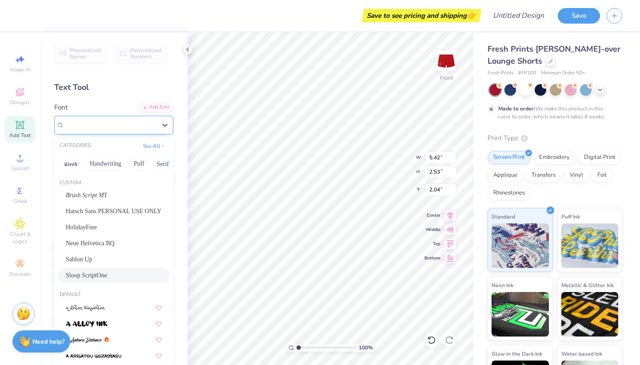
click at [123, 124] on div "Sloop ScriptOne" at bounding box center [110, 125] width 93 height 14
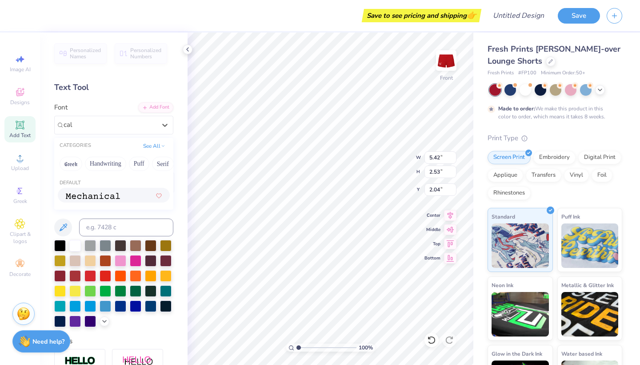
scroll to position [0, 0]
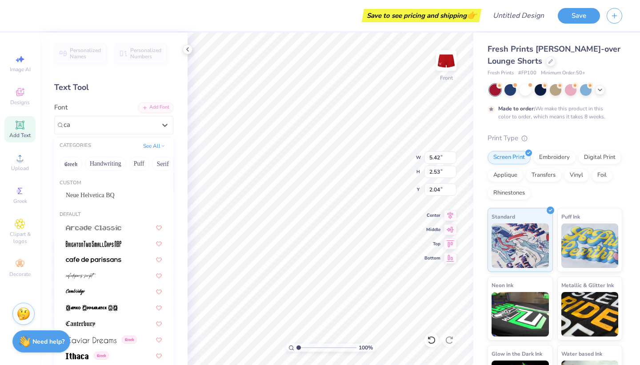
type input "c"
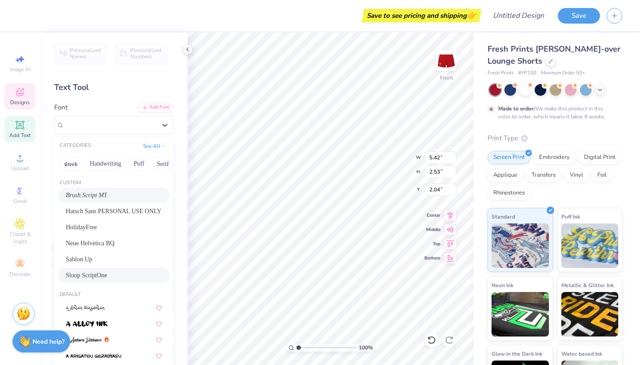
click at [12, 98] on div "Designs" at bounding box center [19, 96] width 31 height 26
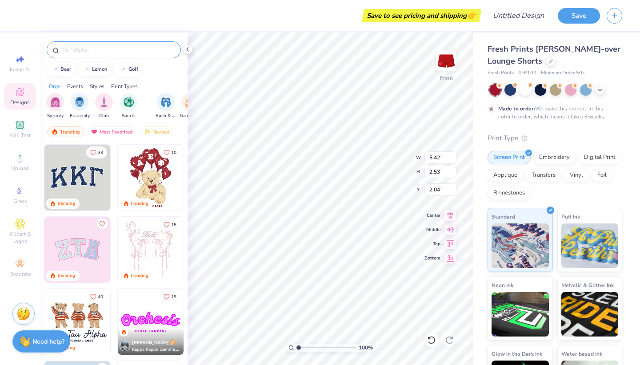
click at [96, 53] on input "text" at bounding box center [118, 49] width 114 height 9
type input "cursive"
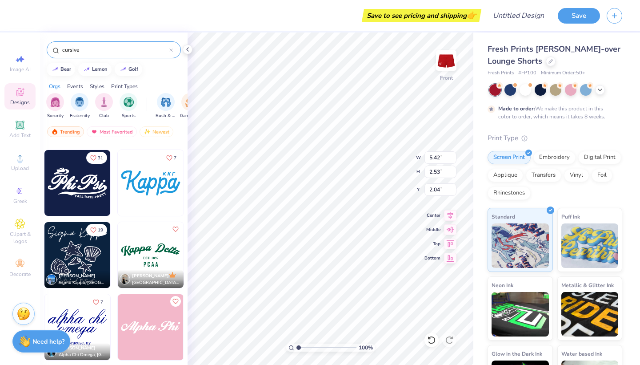
scroll to position [1061, 0]
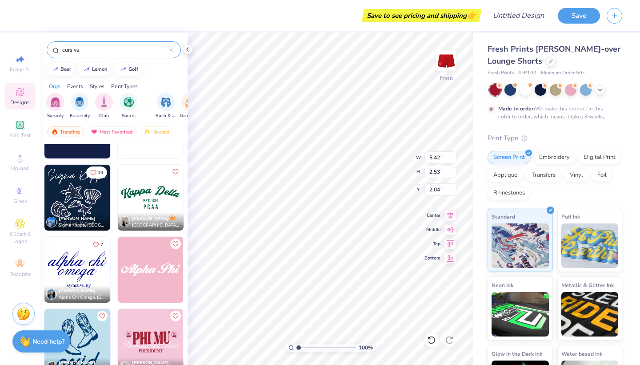
click at [145, 262] on img at bounding box center [151, 270] width 66 height 66
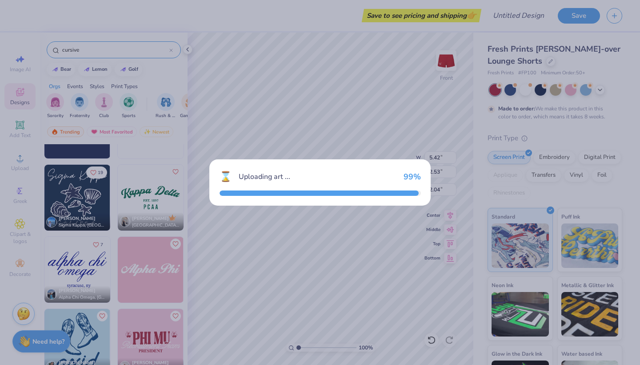
type input "6.31"
type input "1.34"
type input "3.58"
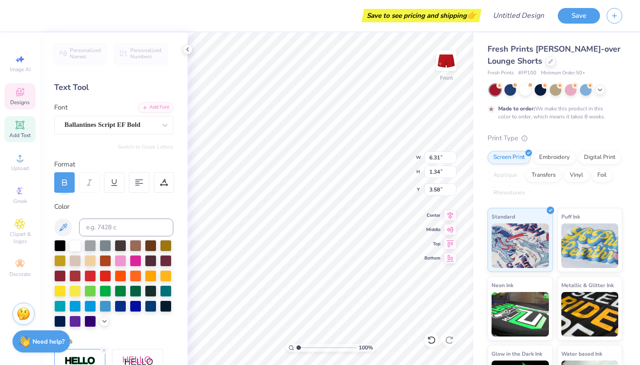
type input "5.42"
type input "2.53"
type input "2.04"
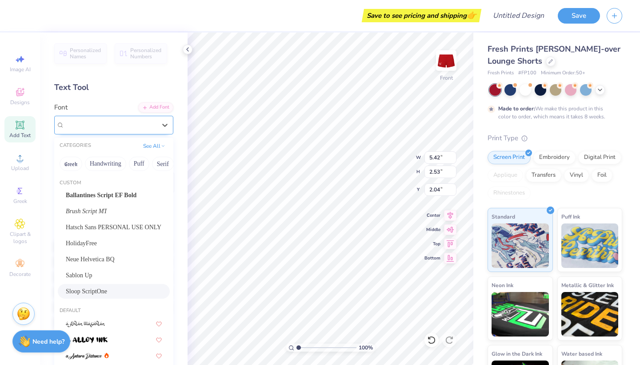
click at [143, 119] on div at bounding box center [110, 125] width 92 height 12
click at [113, 199] on span "Ballantines Script EF Bold" at bounding box center [101, 194] width 71 height 9
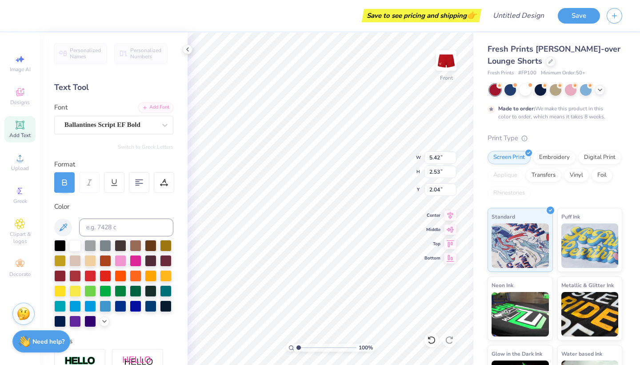
scroll to position [0, 0]
type input "6.45"
type input "6.85"
type input "2.34"
type input "2.14"
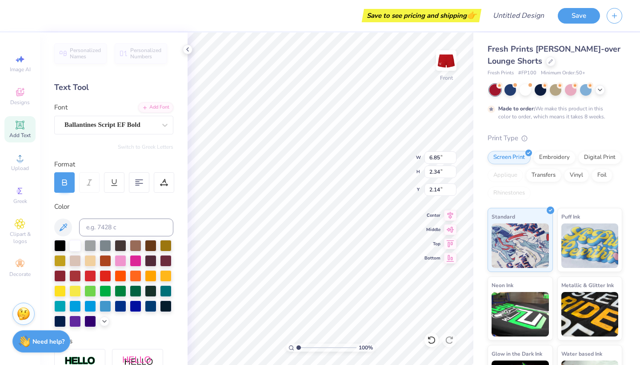
click at [73, 191] on div at bounding box center [64, 182] width 20 height 20
type input "5.80"
type input "1.98"
type input "2.51"
click at [23, 90] on icon at bounding box center [20, 92] width 11 height 11
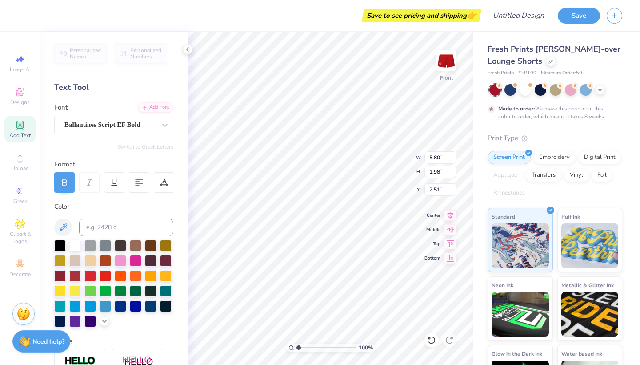
click at [132, 135] on div "Personalized Names Personalized Numbers Text Tool Add Font Font Ballantines Scr…" at bounding box center [114, 198] width 148 height 332
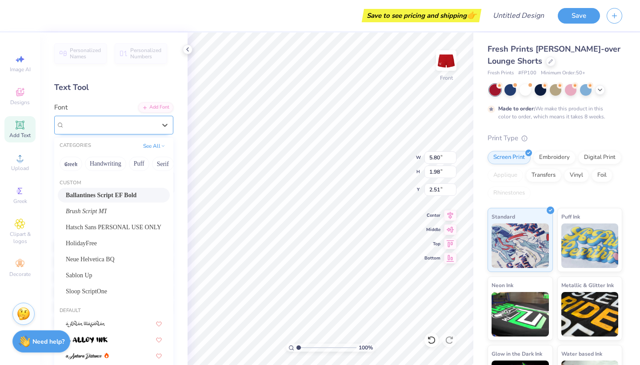
click at [131, 122] on span "Ballantines Script EF Bold" at bounding box center [102, 125] width 76 height 10
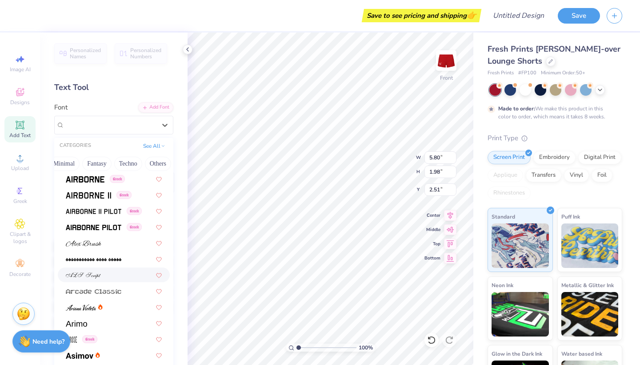
scroll to position [330, 0]
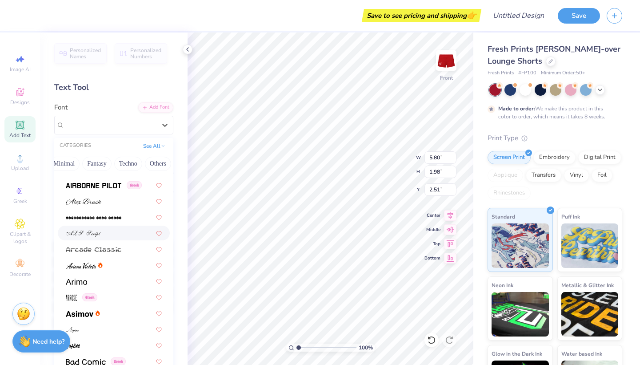
click at [97, 232] on img at bounding box center [83, 233] width 35 height 6
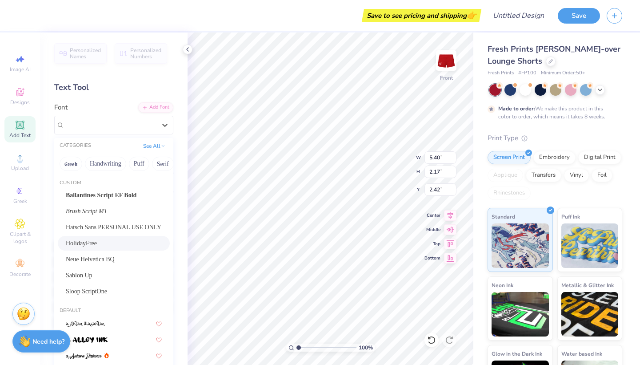
drag, startPoint x: 135, startPoint y: 123, endPoint x: 92, endPoint y: 247, distance: 131.6
click at [135, 123] on div "ALS Script" at bounding box center [110, 125] width 93 height 14
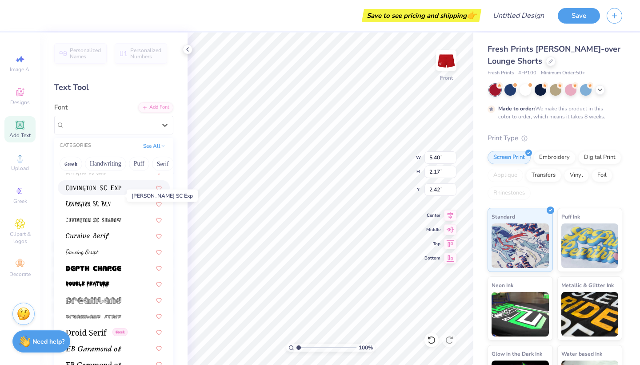
scroll to position [1578, 0]
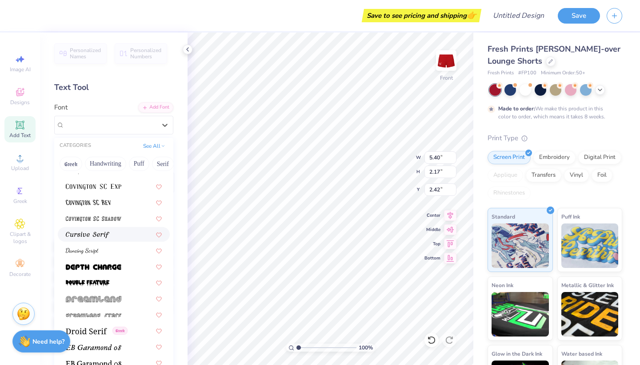
click at [97, 233] on img at bounding box center [88, 235] width 44 height 6
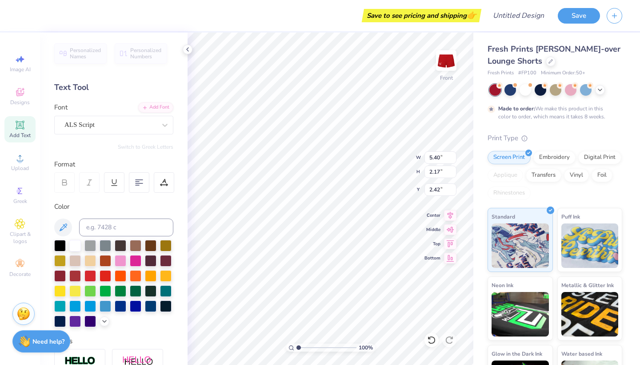
scroll to position [0, 0]
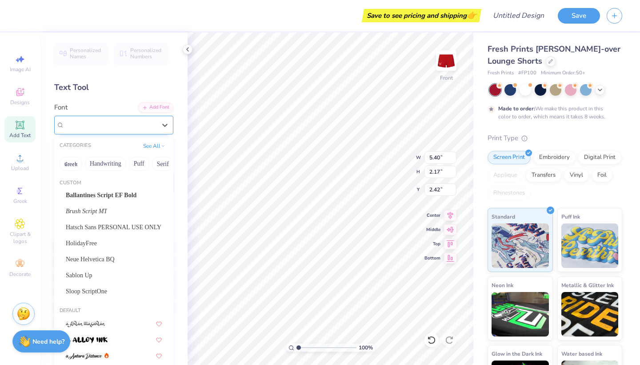
click at [132, 130] on div at bounding box center [110, 125] width 92 height 12
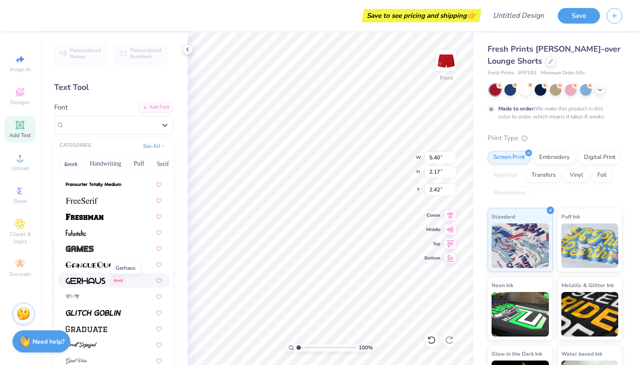
scroll to position [2164, 0]
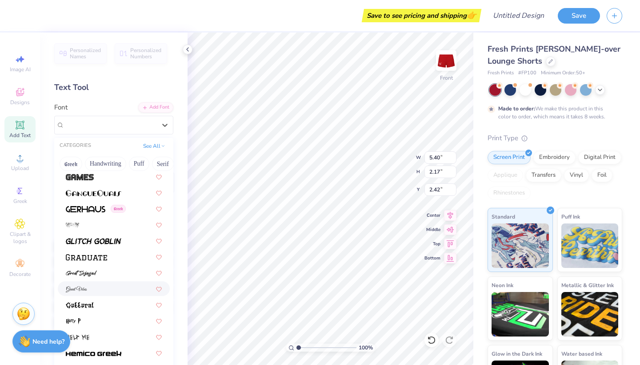
click at [94, 291] on div at bounding box center [114, 288] width 96 height 9
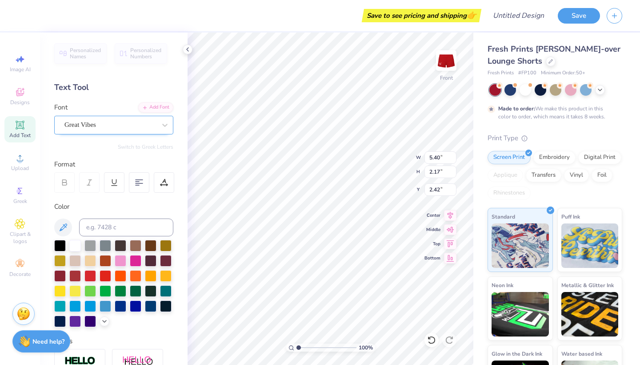
click at [99, 128] on div "Great Vibes" at bounding box center [110, 125] width 93 height 14
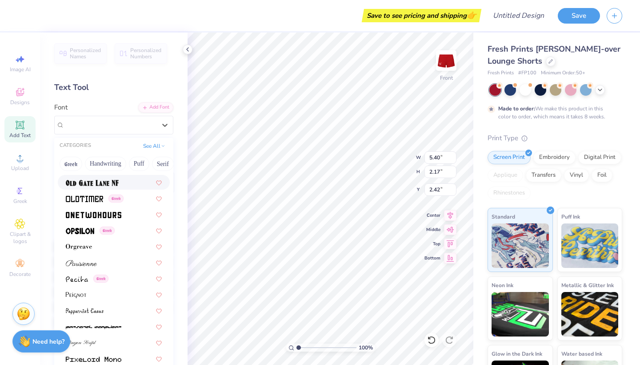
scroll to position [3679, 0]
click at [83, 259] on img at bounding box center [81, 262] width 31 height 6
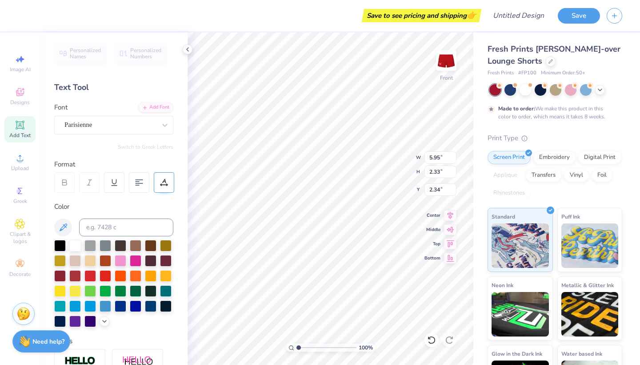
scroll to position [0, 0]
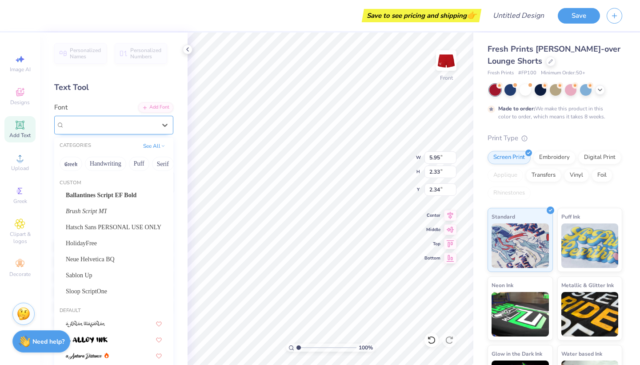
click at [130, 129] on div "Parisienne" at bounding box center [110, 125] width 93 height 14
click at [113, 200] on span "Ballantines Script EF Bold" at bounding box center [101, 194] width 71 height 9
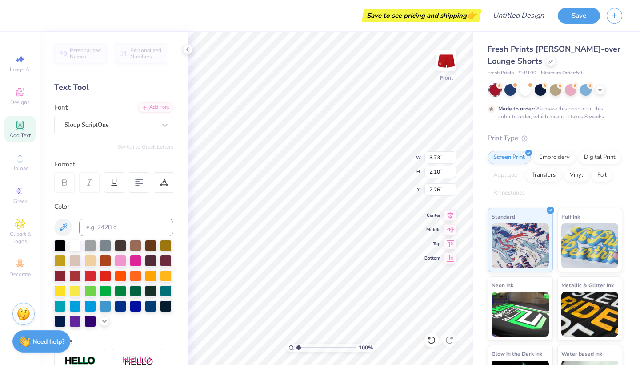
click at [136, 115] on div "Font Sloop ScriptOne" at bounding box center [113, 118] width 119 height 32
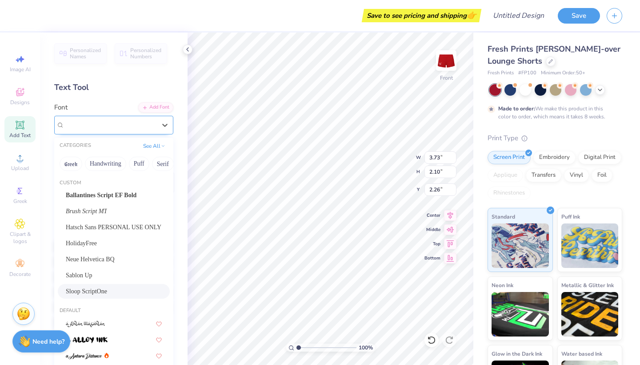
click at [135, 127] on div "Sloop ScriptOne" at bounding box center [110, 125] width 93 height 14
click at [120, 197] on span "Ballantines Script EF Bold" at bounding box center [101, 194] width 71 height 9
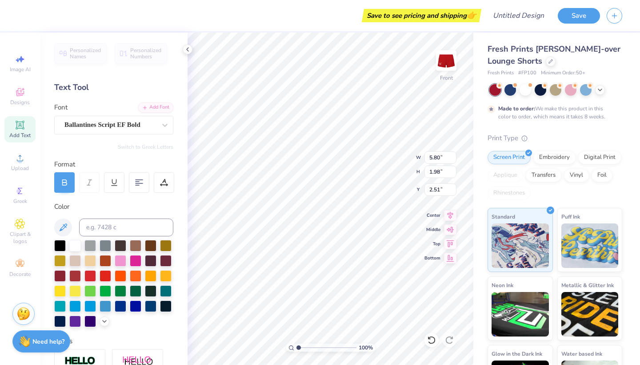
type input "4.24"
type input "1.83"
type input "2.39"
type input "5.80"
type input "1.98"
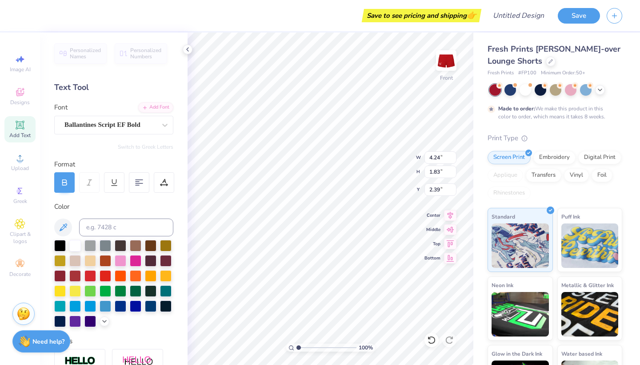
type input "2.51"
type input "6.31"
type input "1.34"
type input "6.45"
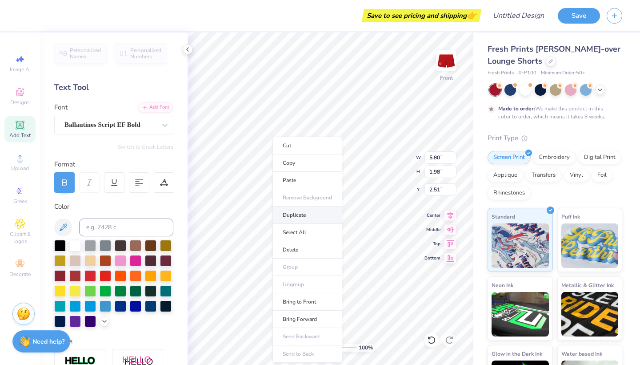
click at [284, 220] on li "Duplicate" at bounding box center [308, 214] width 70 height 17
type input "3.51"
type textarea "A"
type textarea "Phi"
type input "2.70"
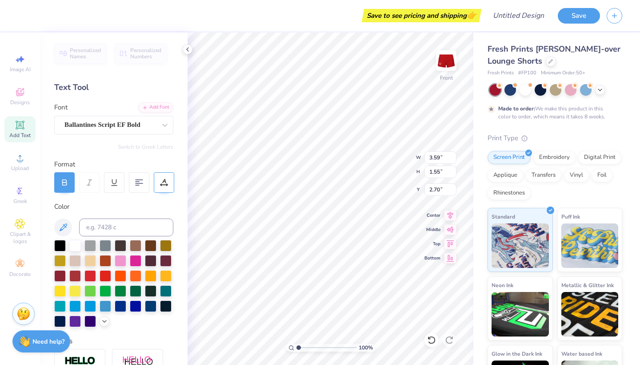
click at [163, 181] on icon at bounding box center [164, 182] width 8 height 8
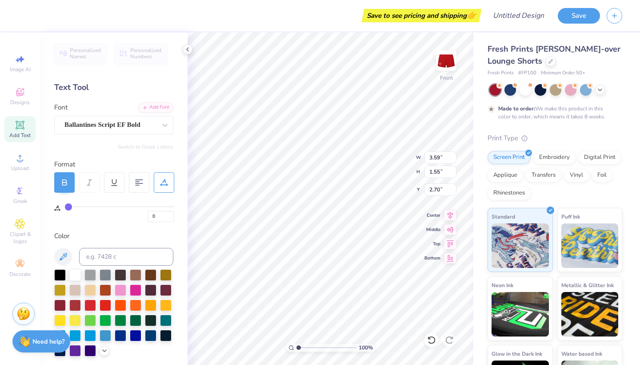
drag, startPoint x: 298, startPoint y: 348, endPoint x: 282, endPoint y: 348, distance: 15.6
type input "1"
click at [282, 348] on div "100 %" at bounding box center [331, 198] width 332 height 332
type input "2"
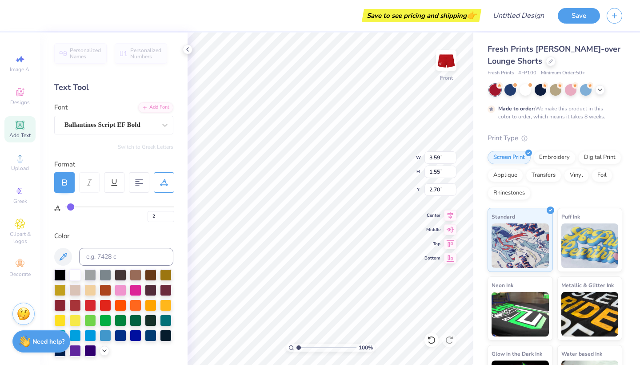
type input "3"
type input "4"
type input "5"
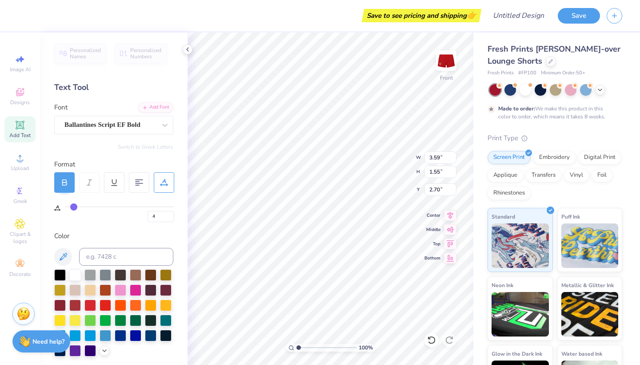
type input "5"
type input "6"
type input "7"
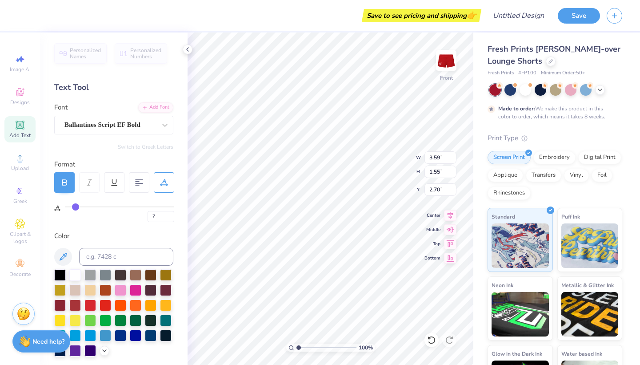
type input "8"
type input "9"
type input "10"
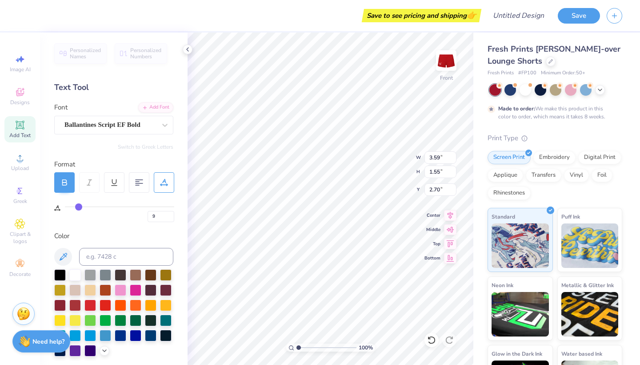
type input "10"
type input "11"
drag, startPoint x: 70, startPoint y: 205, endPoint x: 80, endPoint y: 206, distance: 9.8
type input "11"
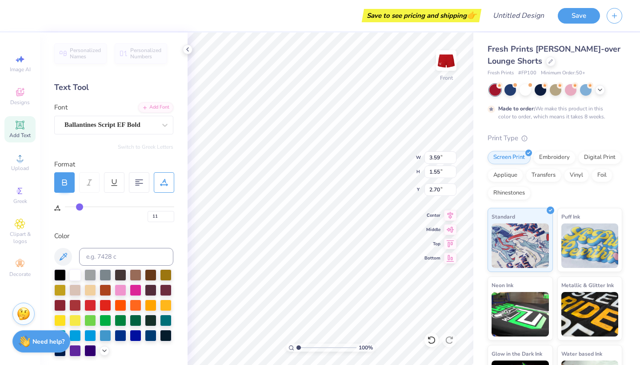
click at [80, 206] on input "range" at bounding box center [119, 206] width 109 height 1
type input "4.08"
type input "8"
type input "6"
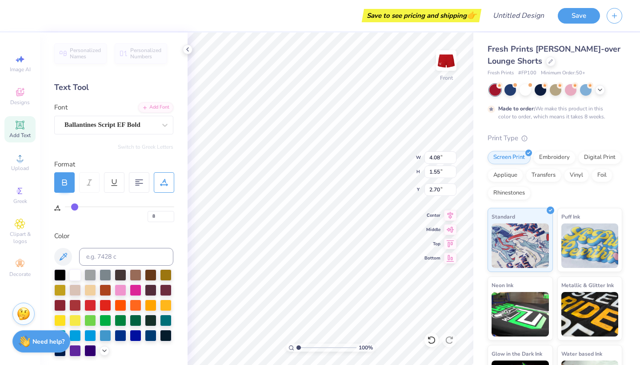
type input "6"
type input "5"
type input "4"
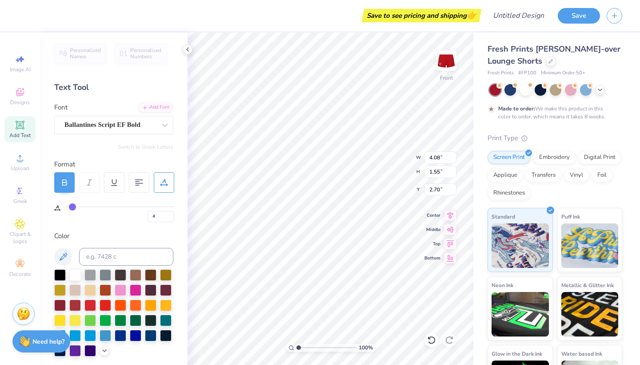
type input "3"
type input "2"
type input "0"
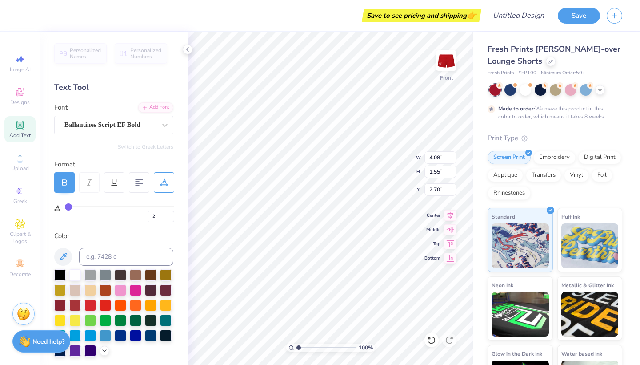
type input "0"
drag, startPoint x: 80, startPoint y: 206, endPoint x: 58, endPoint y: 206, distance: 22.2
type input "0"
click at [58, 206] on div "0" at bounding box center [114, 207] width 120 height 29
type input "3.59"
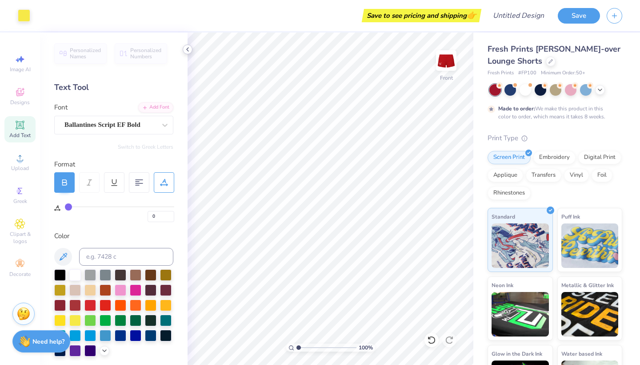
click at [188, 48] on icon at bounding box center [187, 49] width 7 height 7
type input "3.59"
type input "1.55"
type input "2.70"
click at [451, 58] on img at bounding box center [447, 61] width 36 height 36
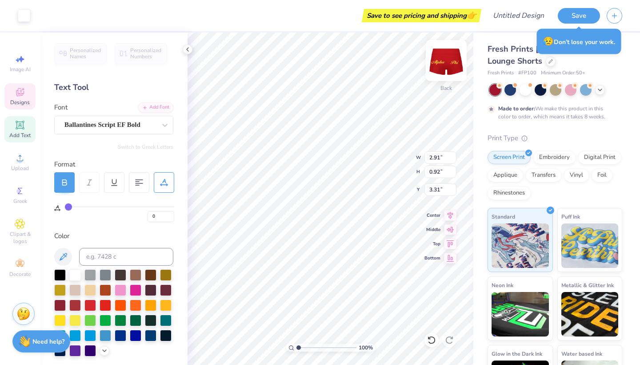
type input "8"
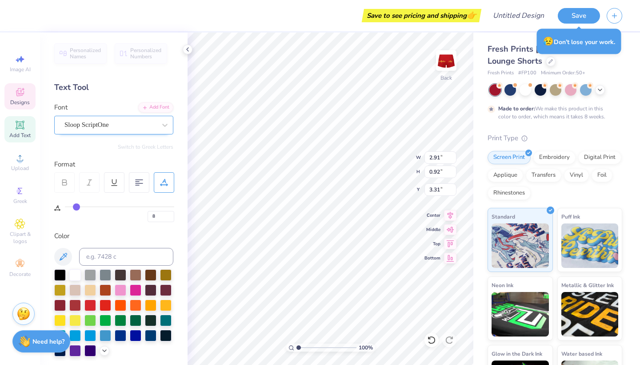
click at [133, 124] on div "Sloop ScriptOne" at bounding box center [110, 125] width 93 height 14
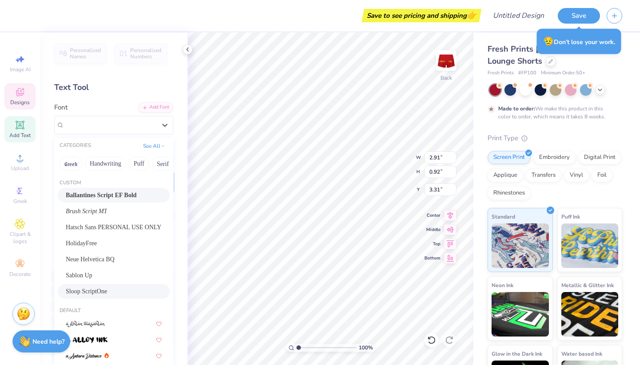
click at [106, 197] on span "Ballantines Script EF Bold" at bounding box center [101, 194] width 71 height 9
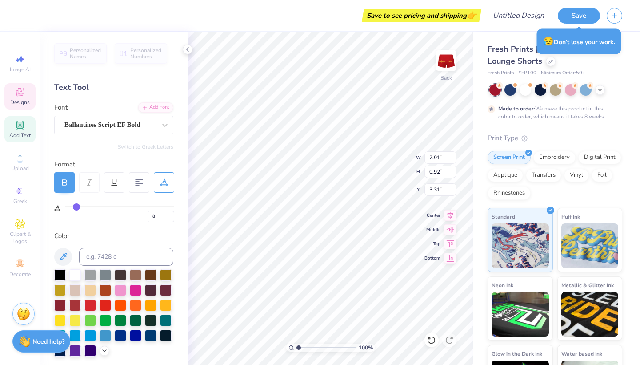
scroll to position [0, 1]
click at [74, 322] on div at bounding box center [75, 320] width 12 height 12
type input "1.92"
type input "0.28"
type input "4.29"
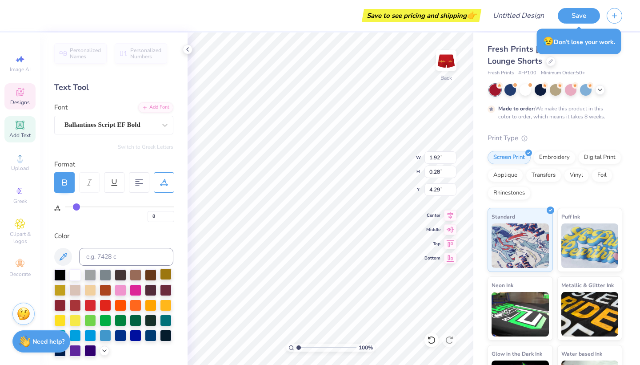
type input "0"
click at [76, 316] on div at bounding box center [75, 320] width 12 height 12
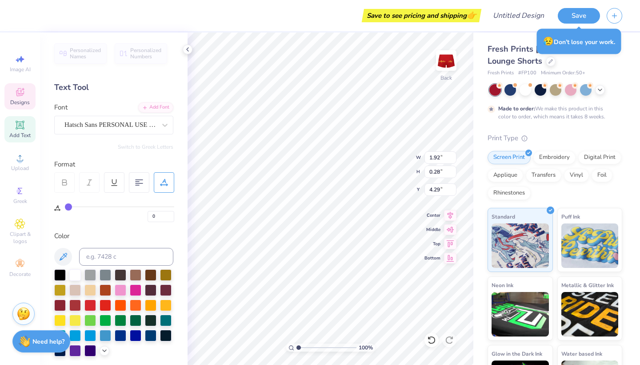
type input "0.70"
type input "4.60"
click at [76, 324] on div at bounding box center [75, 320] width 12 height 12
type input "1.41"
type input "4.89"
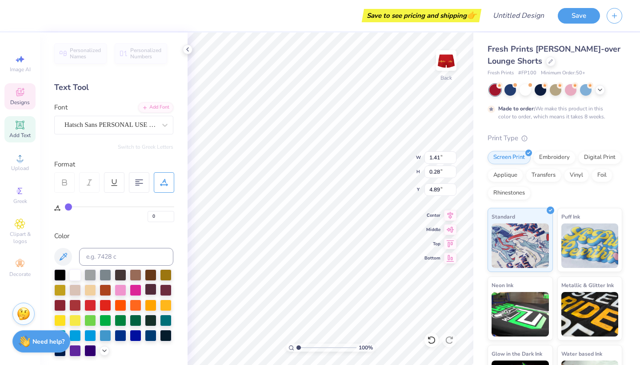
scroll to position [0, 0]
click at [76, 317] on div at bounding box center [75, 320] width 12 height 12
type input "1.74"
type input "0.20"
type input "5.33"
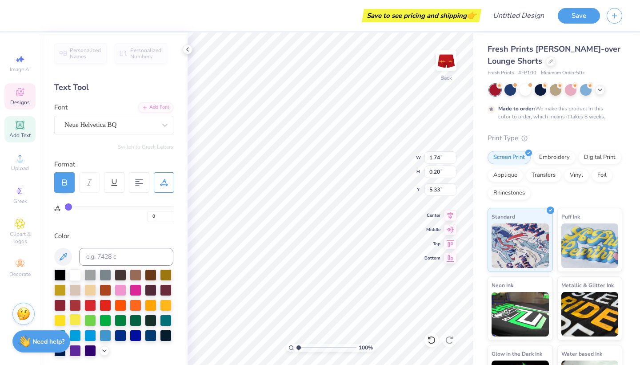
click at [77, 315] on div at bounding box center [75, 320] width 12 height 12
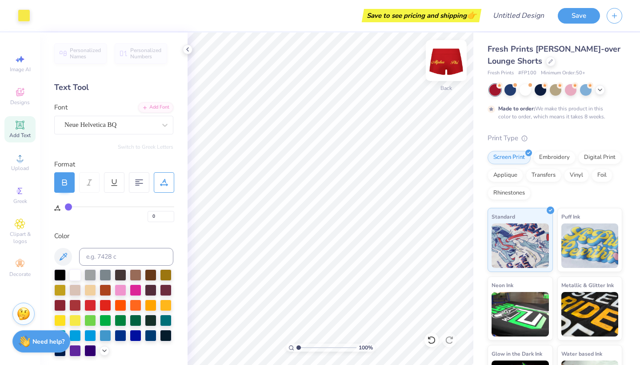
click at [448, 58] on img at bounding box center [447, 61] width 36 height 36
click at [446, 59] on img at bounding box center [447, 61] width 36 height 36
type input "8"
type input "0"
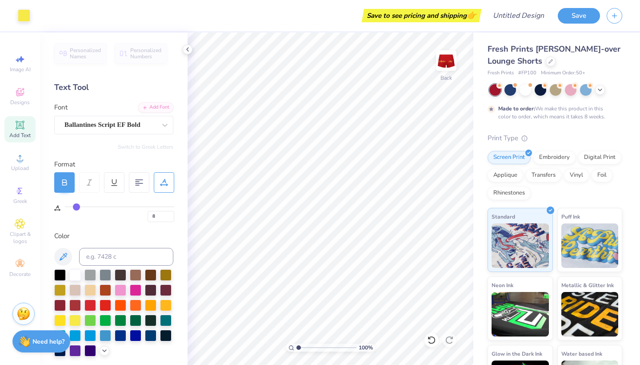
type input "0"
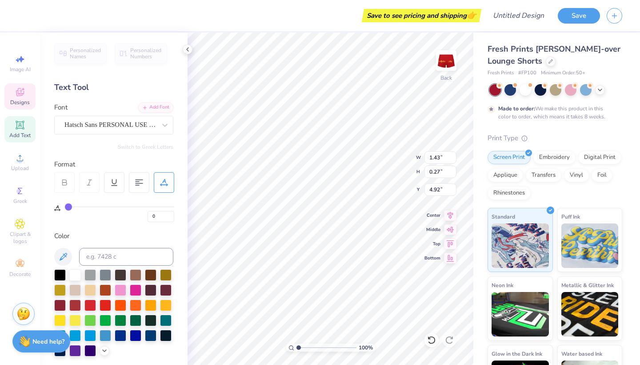
scroll to position [0, 3]
type textarea "[PERSON_NAME][GEOGRAPHIC_DATA]"
type input "1.93"
type input "4.32"
type input "8"
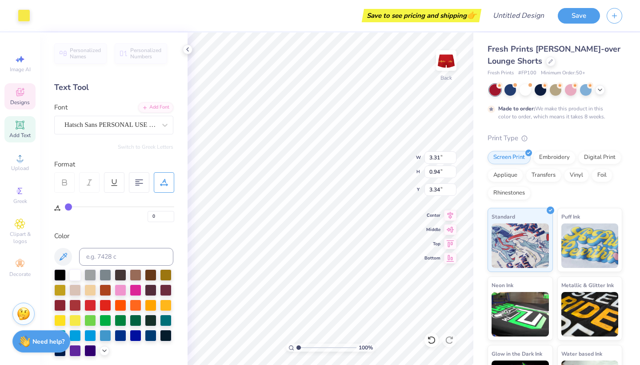
type input "8"
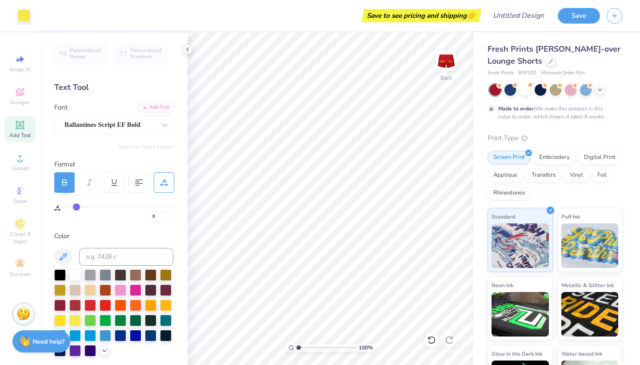
type input "0"
click at [185, 54] on div "Personalized Names Personalized Numbers Text Tool Add Font Font Neue Helvetica …" at bounding box center [114, 198] width 148 height 332
click at [188, 48] on polyline at bounding box center [188, 50] width 2 height 4
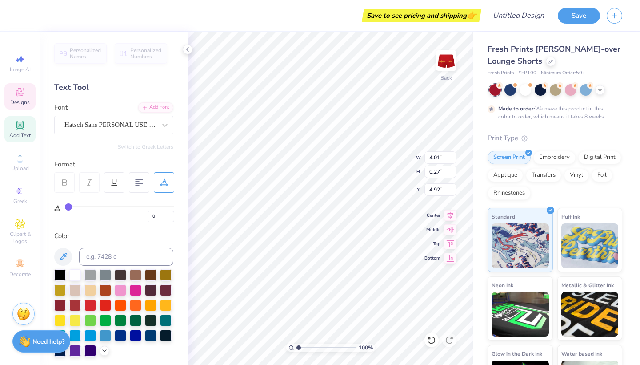
type input "4.00"
type input "0.75"
type input "5.86"
click at [189, 45] on div at bounding box center [188, 49] width 10 height 10
type input "5.71"
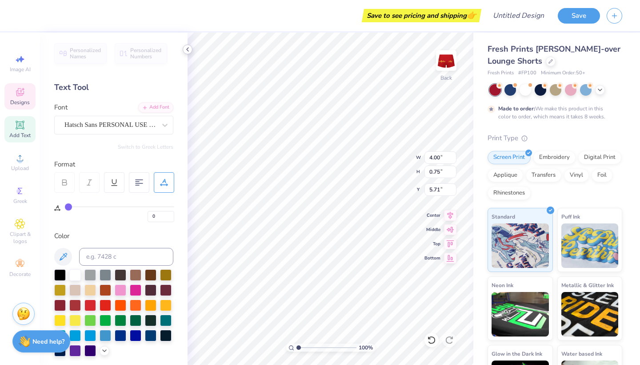
click at [188, 52] on icon at bounding box center [187, 49] width 7 height 7
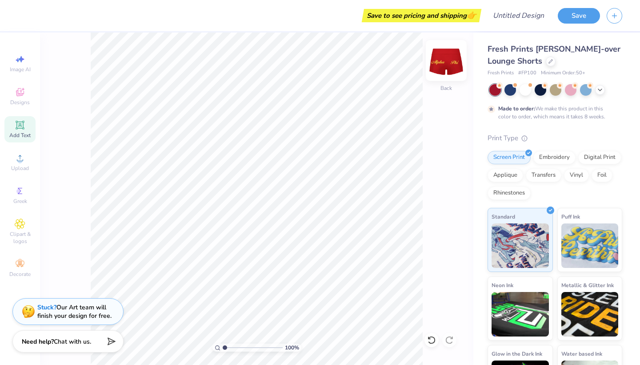
click at [446, 68] on img at bounding box center [447, 61] width 36 height 36
click at [450, 69] on img at bounding box center [447, 61] width 36 height 36
